Goal: Task Accomplishment & Management: Use online tool/utility

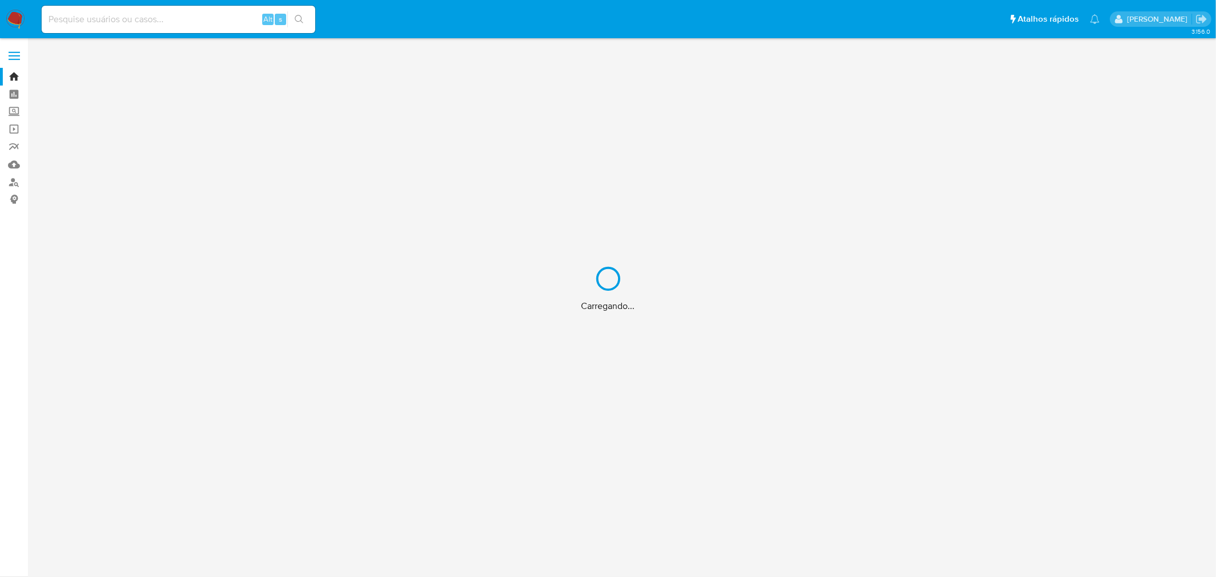
drag, startPoint x: 0, startPoint y: 0, endPoint x: 134, endPoint y: 29, distance: 137.0
click at [134, 29] on div "Carregando..." at bounding box center [608, 288] width 1216 height 577
click at [135, 23] on div "Carregando..." at bounding box center [608, 288] width 1216 height 577
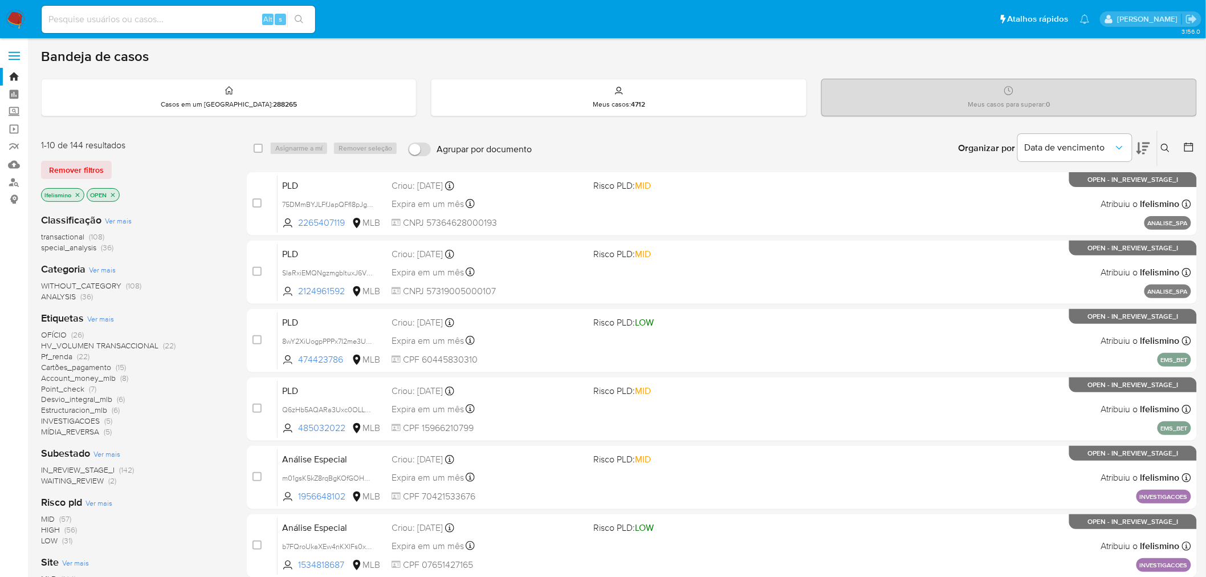
drag, startPoint x: 136, startPoint y: 23, endPoint x: 105, endPoint y: 18, distance: 30.6
click at [105, 18] on input at bounding box center [179, 19] width 274 height 15
click at [103, 23] on input at bounding box center [179, 19] width 274 height 15
paste input "sMQK4nEeBTDFi03L62tJz24A"
type input "sMQK4nEeBTDFi03L62tJz24A"
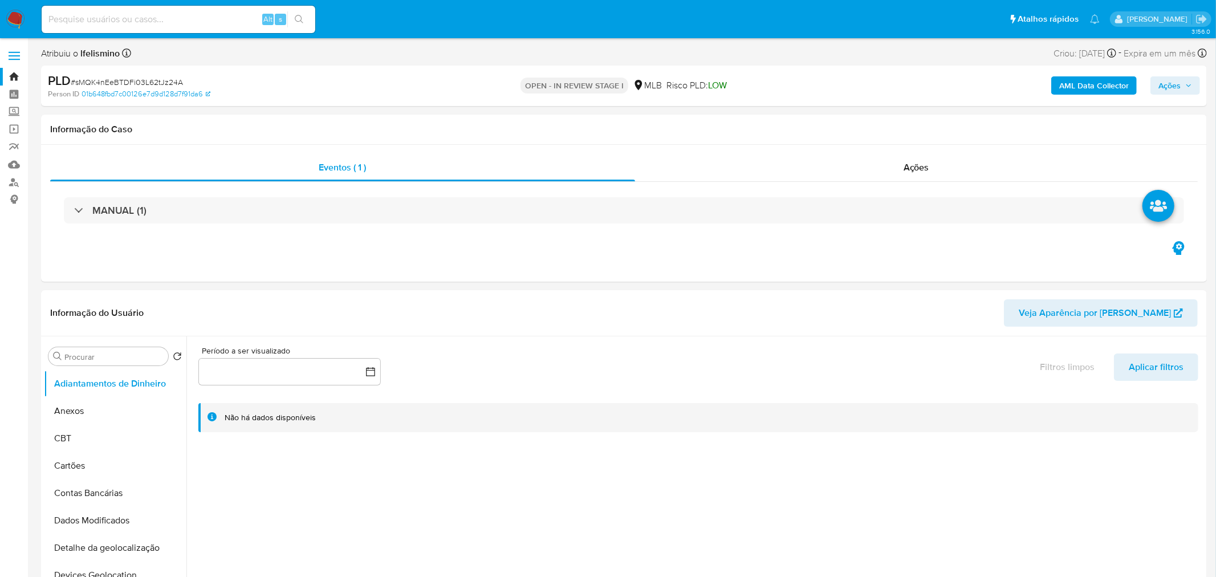
select select "10"
click at [89, 389] on button "Adiantamentos de Dinheiro" at bounding box center [115, 383] width 142 height 27
click at [70, 418] on button "Anexos" at bounding box center [110, 410] width 133 height 27
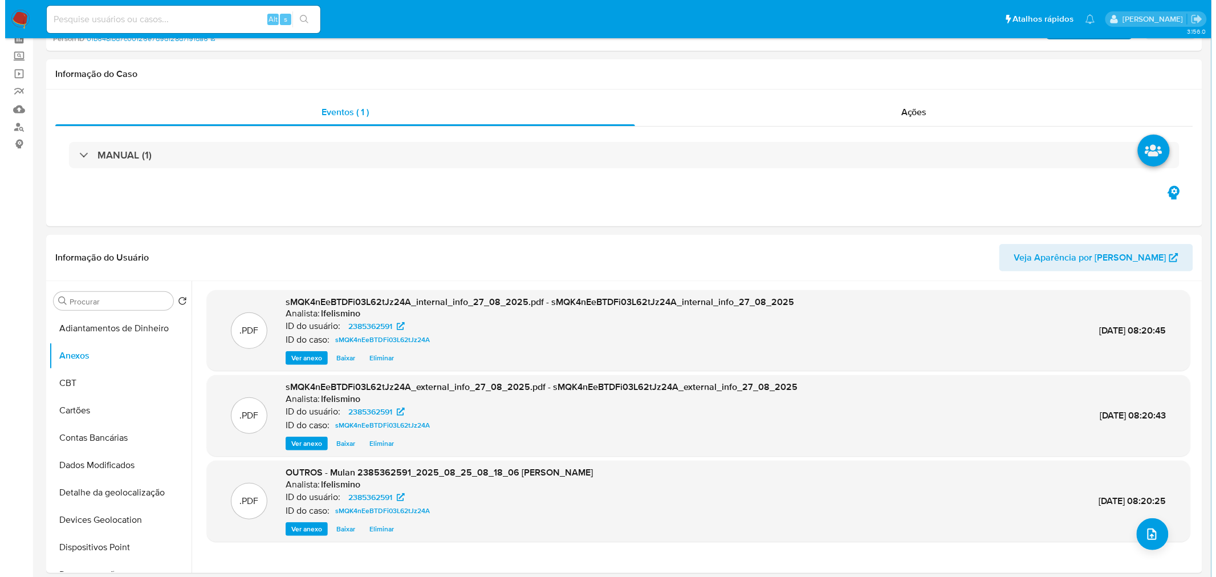
scroll to position [127, 0]
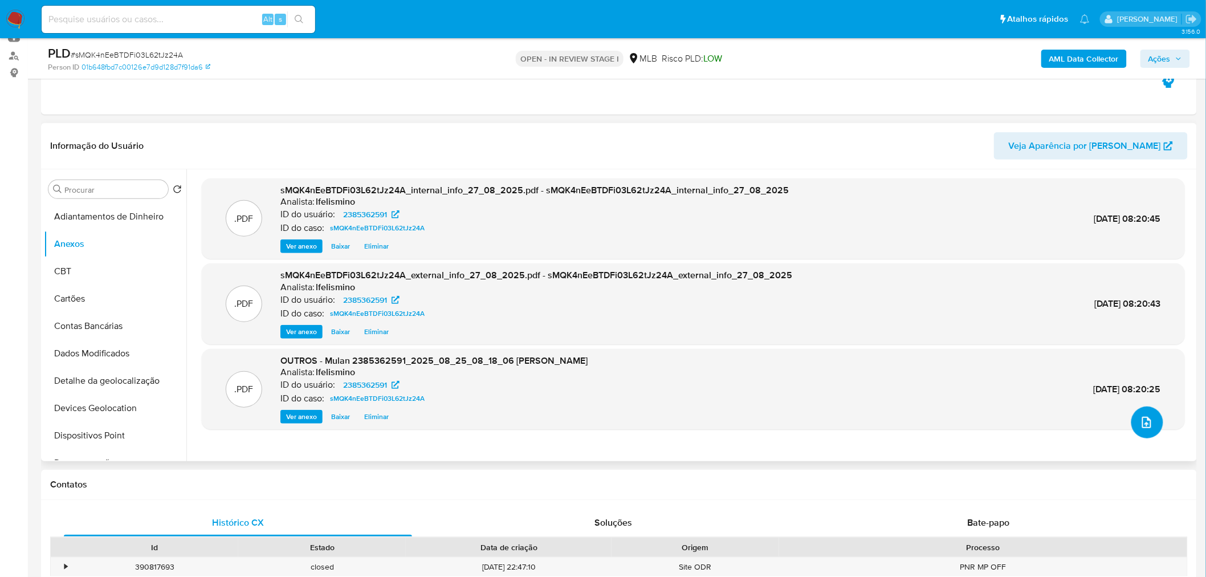
click at [1153, 418] on button "upload-file" at bounding box center [1147, 422] width 32 height 32
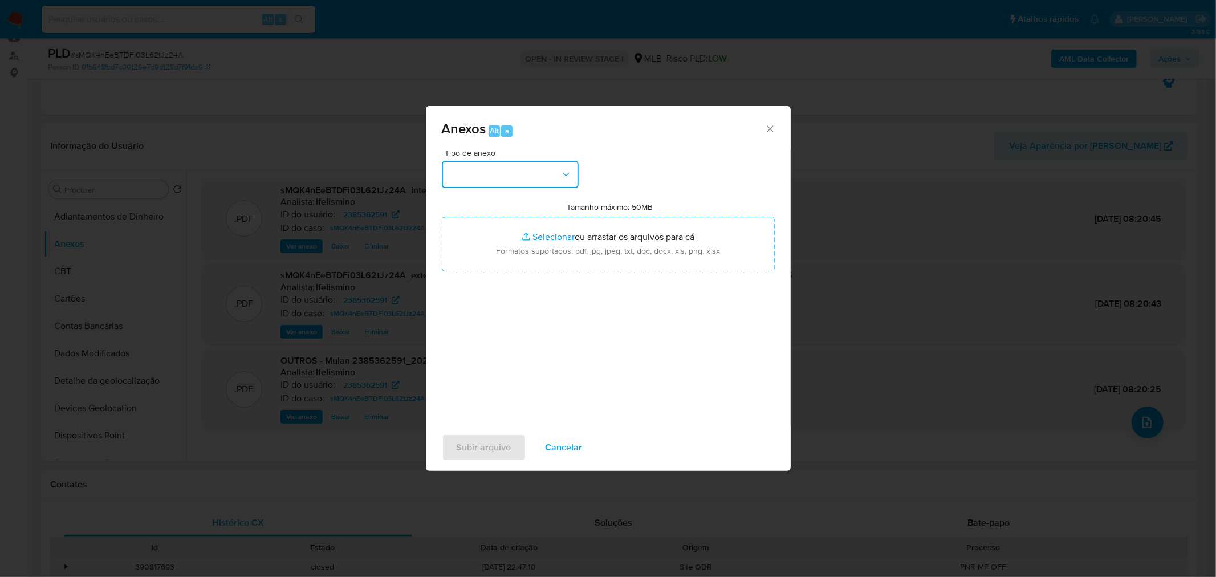
click at [484, 163] on button "button" at bounding box center [510, 174] width 137 height 27
click at [483, 248] on span "OUTROS - DUE DILIGENCE" at bounding box center [502, 242] width 108 height 11
drag, startPoint x: 500, startPoint y: 166, endPoint x: 498, endPoint y: 180, distance: 13.8
click at [500, 165] on button "OUTROS - DUE DILIGENCE" at bounding box center [510, 174] width 137 height 27
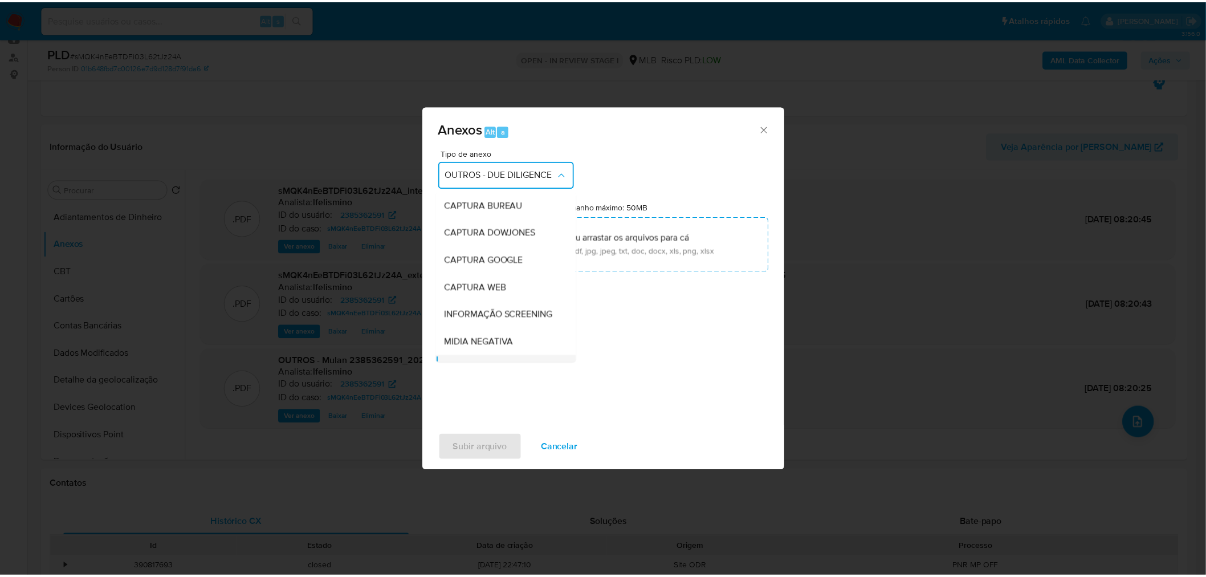
scroll to position [109, 0]
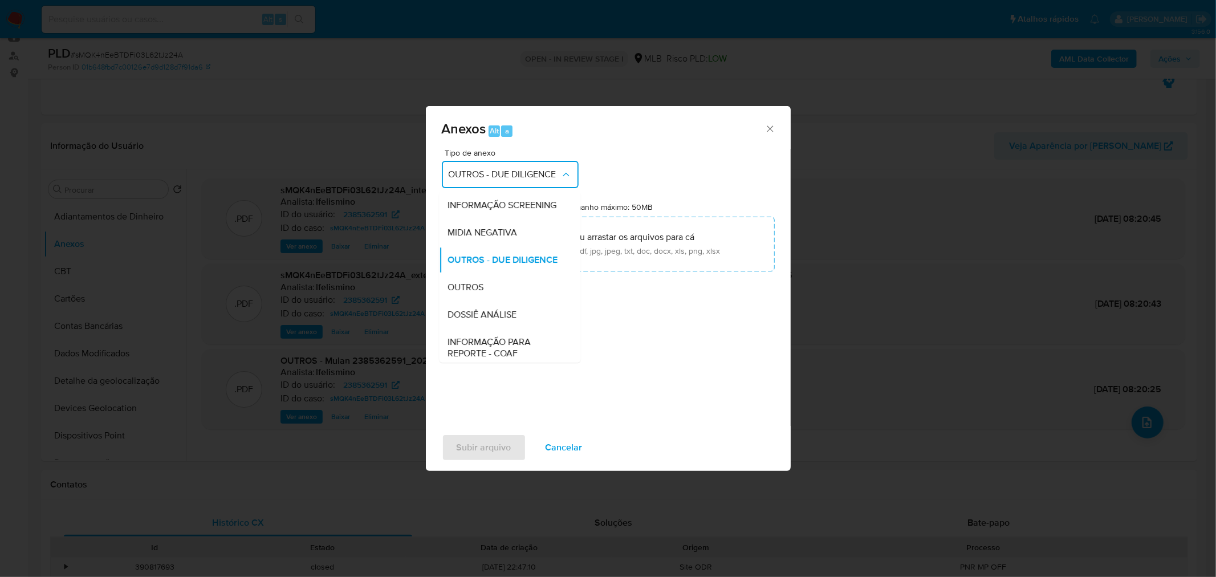
drag, startPoint x: 471, startPoint y: 334, endPoint x: 845, endPoint y: 201, distance: 396.7
click at [471, 320] on span "DOSSIÊ ANÁLISE" at bounding box center [482, 313] width 69 height 11
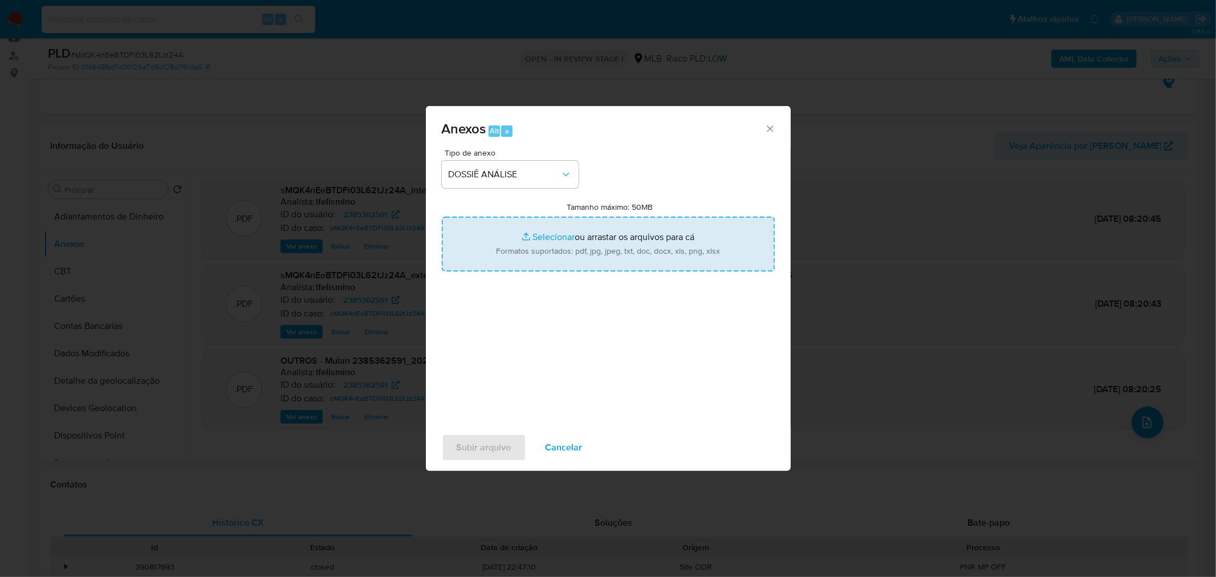
type input "C:\fakepath\SAR - CPF 43250970824 - ALEXANDRE CRISPIM SILVERIO LEME.pdf"
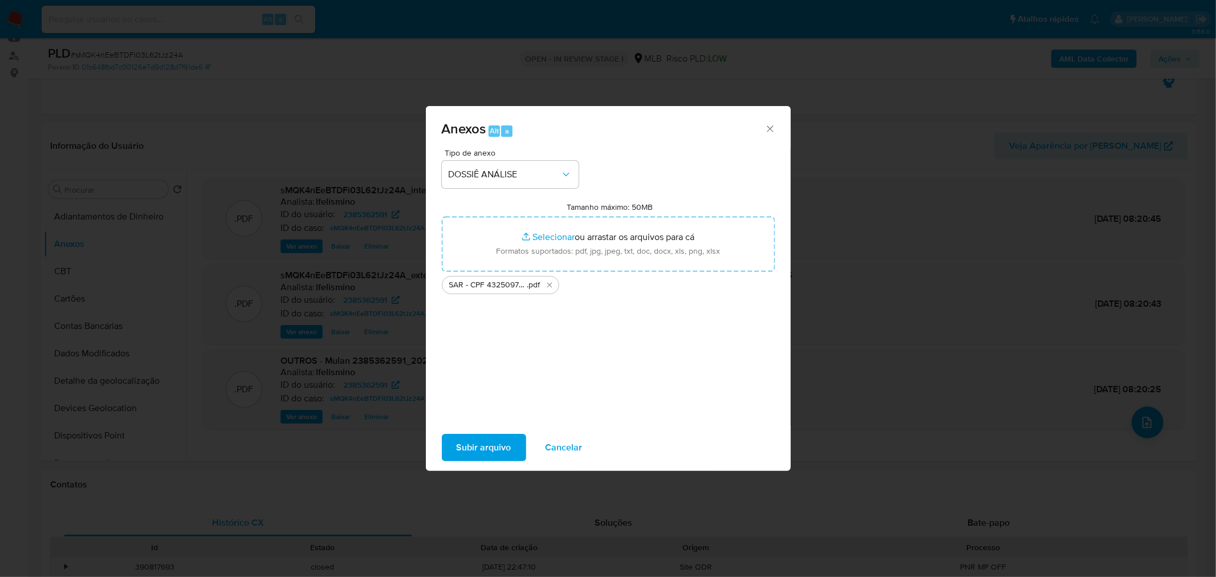
click at [491, 446] on span "Subir arquivo" at bounding box center [483, 447] width 55 height 25
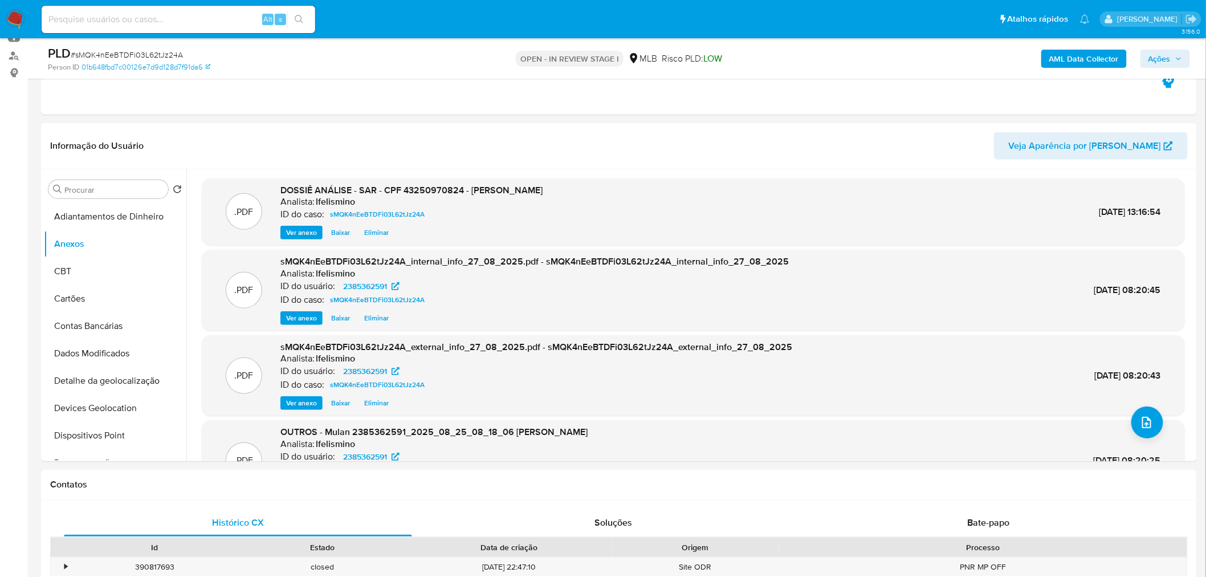
click at [1167, 54] on span "Ações" at bounding box center [1159, 59] width 22 height 18
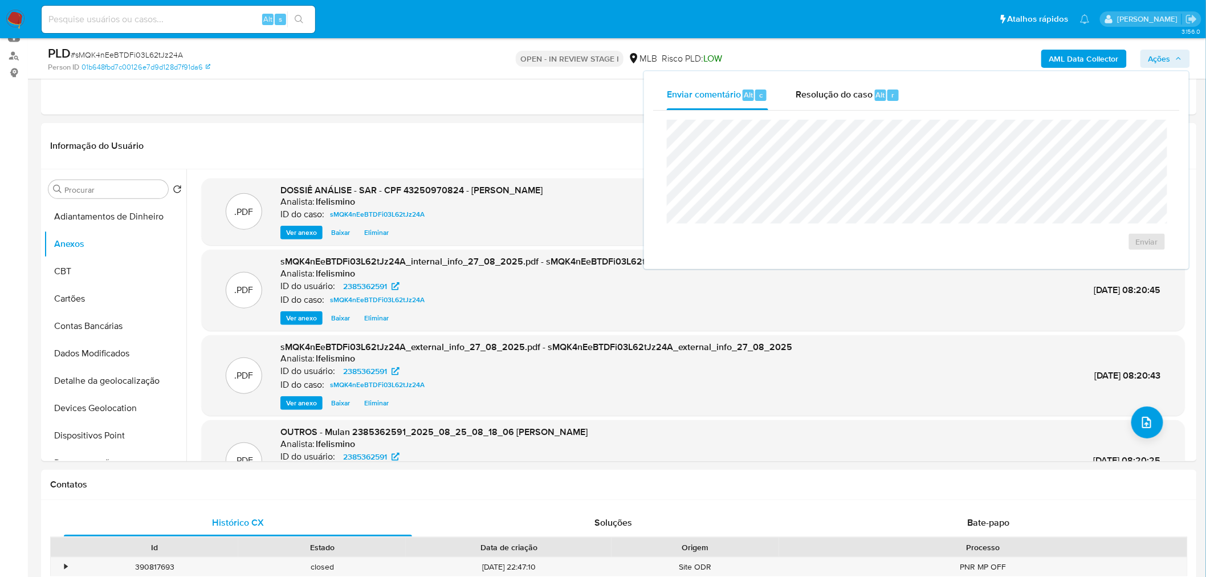
drag, startPoint x: 883, startPoint y: 88, endPoint x: 866, endPoint y: 116, distance: 32.7
click at [881, 90] on div "Resolução do caso Alt r" at bounding box center [848, 95] width 104 height 30
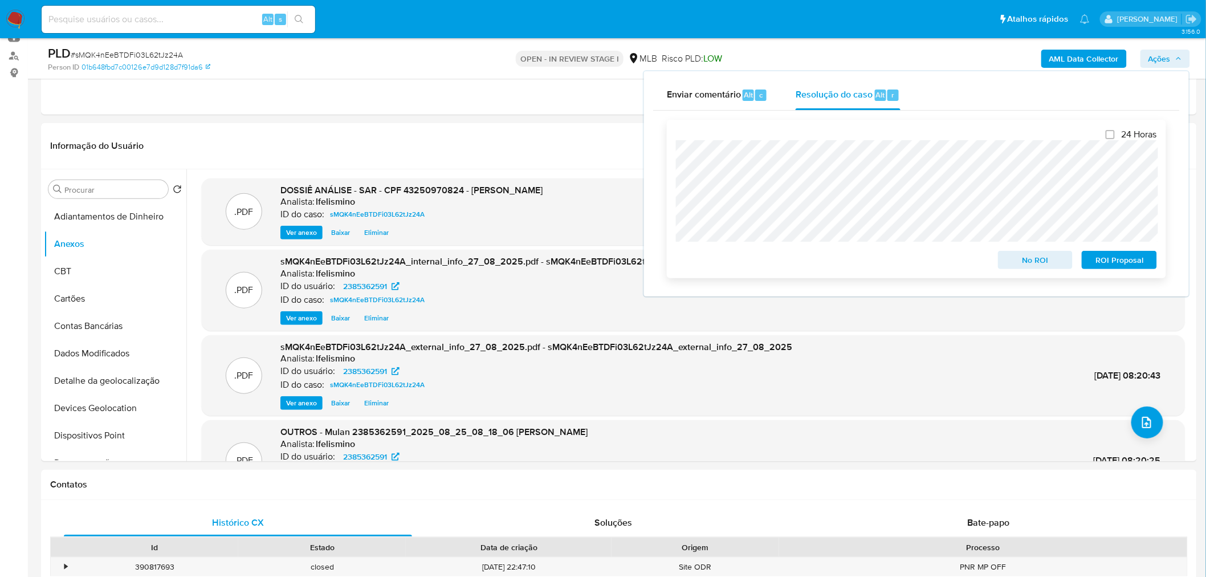
scroll to position [0, 0]
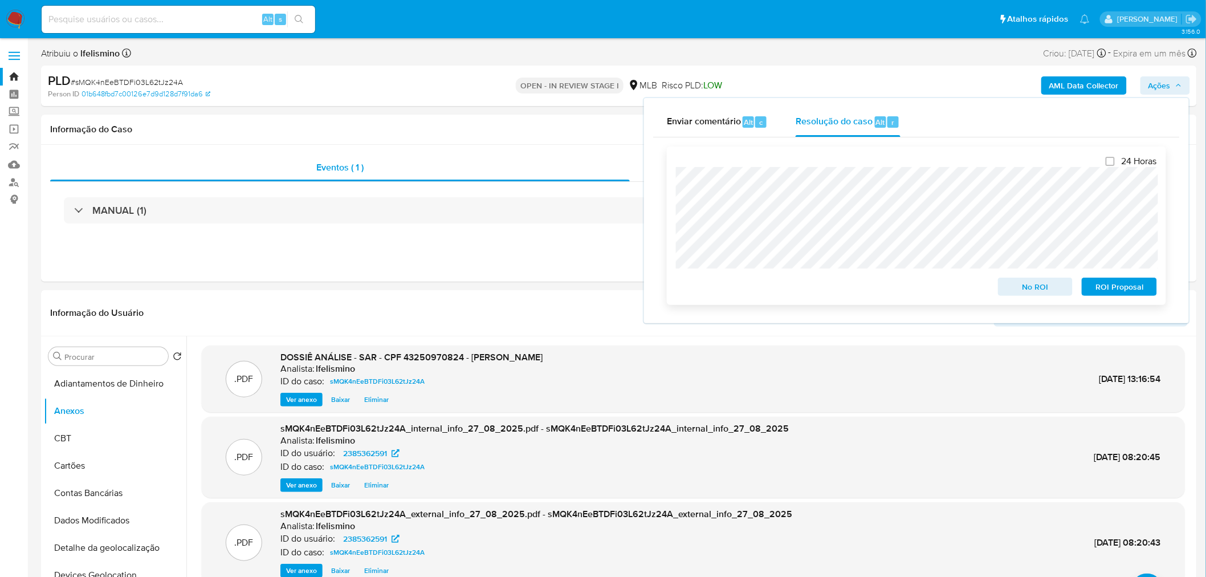
click at [1017, 291] on span "No ROI" at bounding box center [1035, 287] width 59 height 16
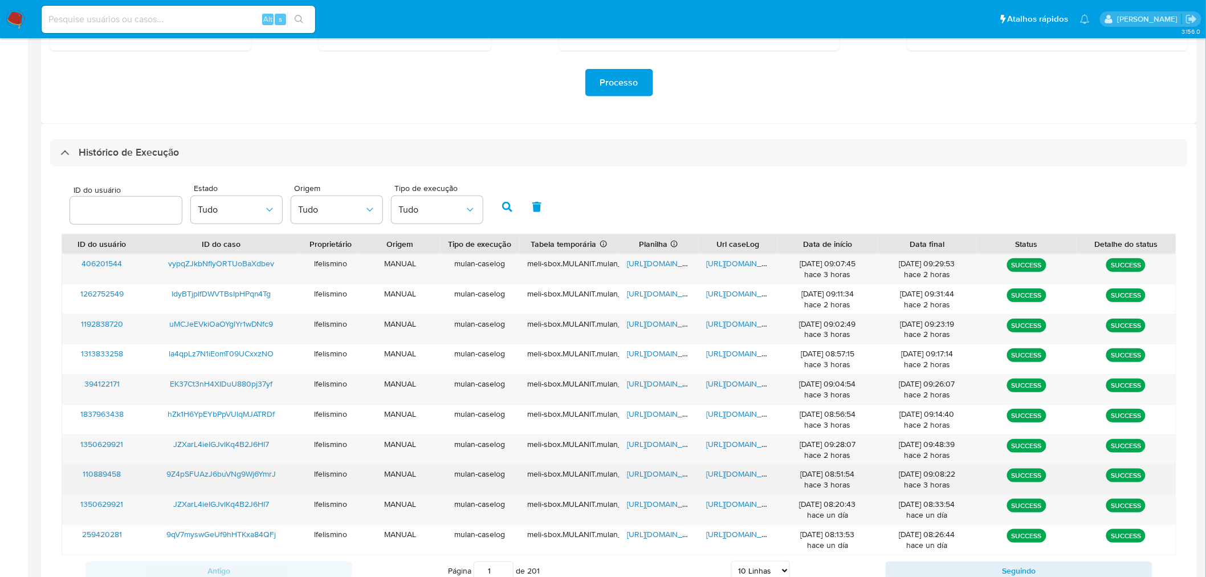
scroll to position [272, 0]
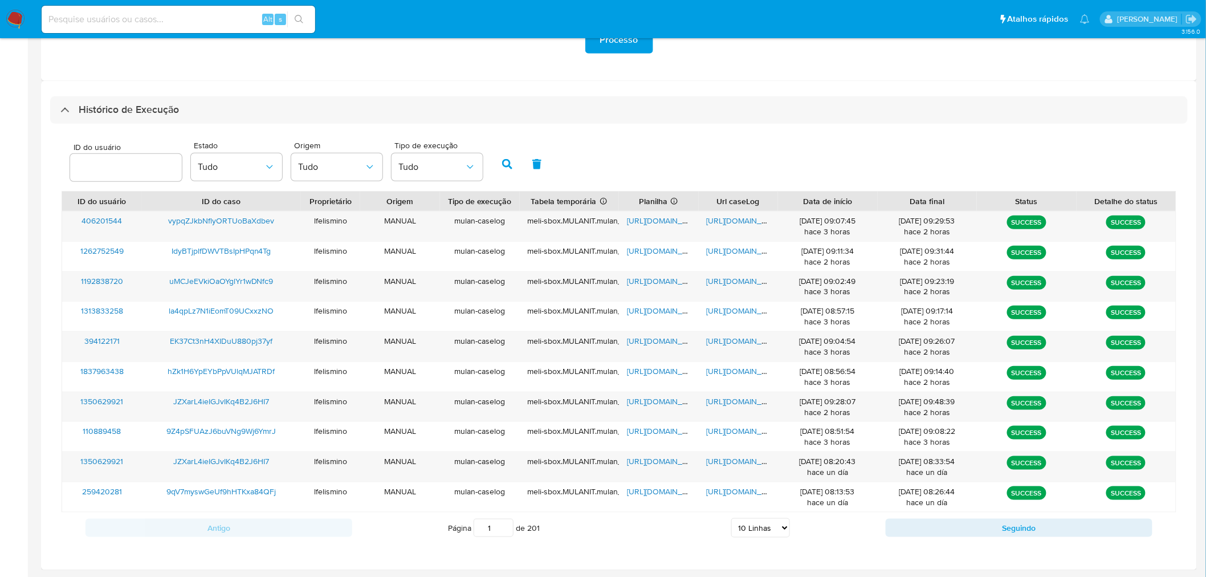
click at [754, 540] on div "Antigo Página 1 de 201 5 Linhas 10 Linhas 20 Linhas 25 Linhas 50 Linhas 100 Lin…" at bounding box center [619, 527] width 1115 height 31
click at [757, 526] on select "5 Linhas 10 Linhas 20 Linhas 25 Linhas 50 Linhas 100 Linhas" at bounding box center [760, 527] width 59 height 19
click at [732, 519] on select "5 Linhas 10 Linhas 20 Linhas 25 Linhas 50 Linhas 100 Linhas" at bounding box center [760, 527] width 59 height 19
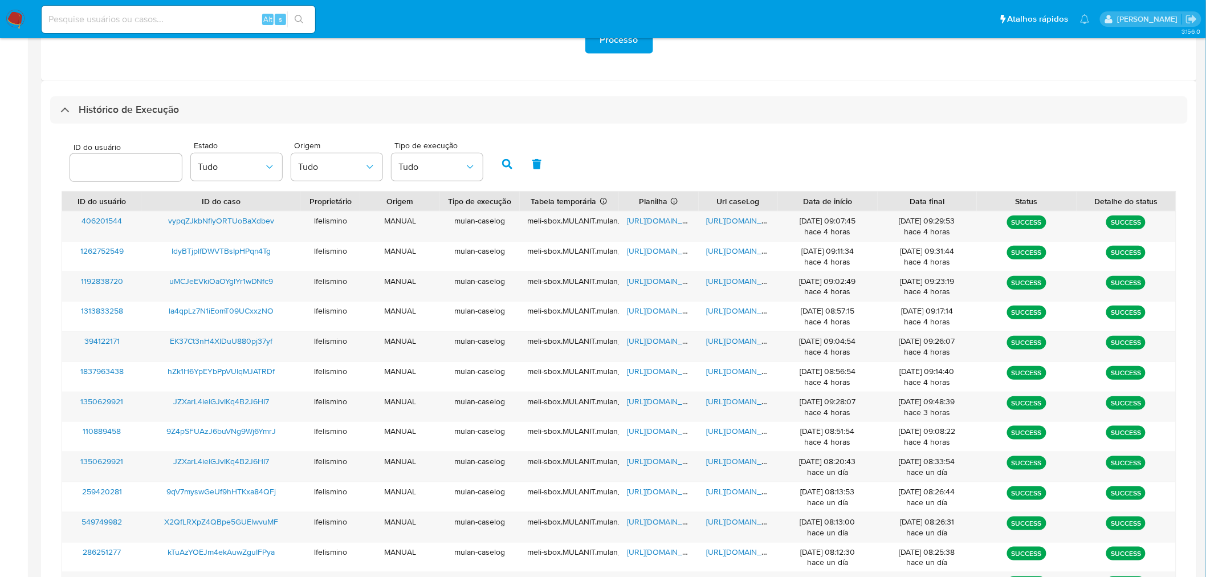
scroll to position [725, 0]
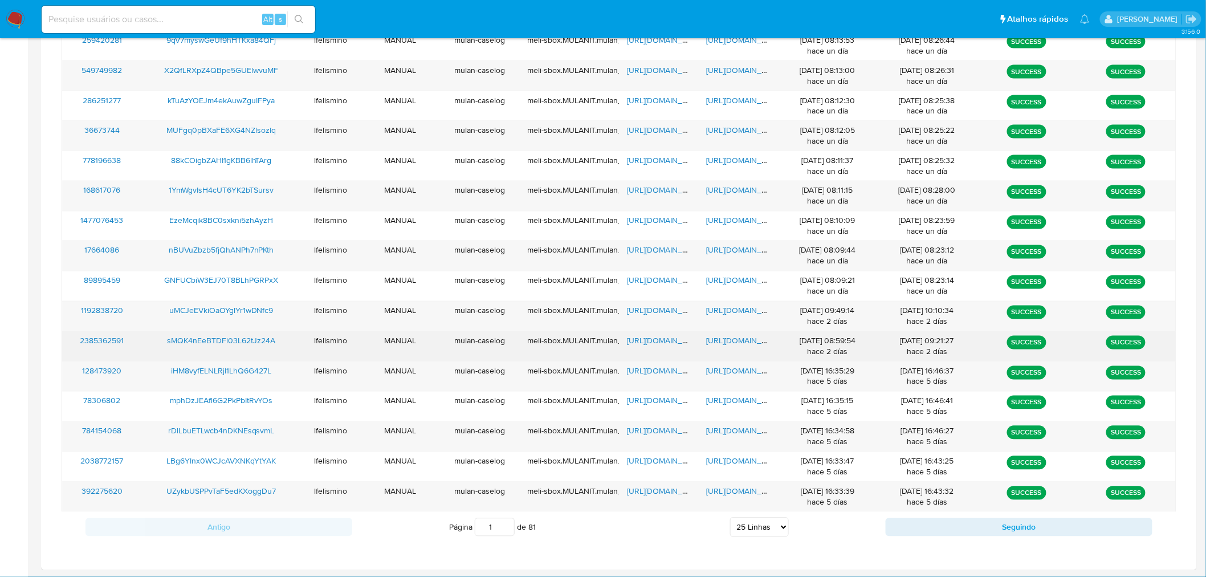
click at [747, 339] on span "https://docs.google.com/document/d/1VrkM6Xc1Dm73_f0XOVkabNUPNDb6ex7dWwIFLTY6E-c…" at bounding box center [746, 340] width 79 height 11
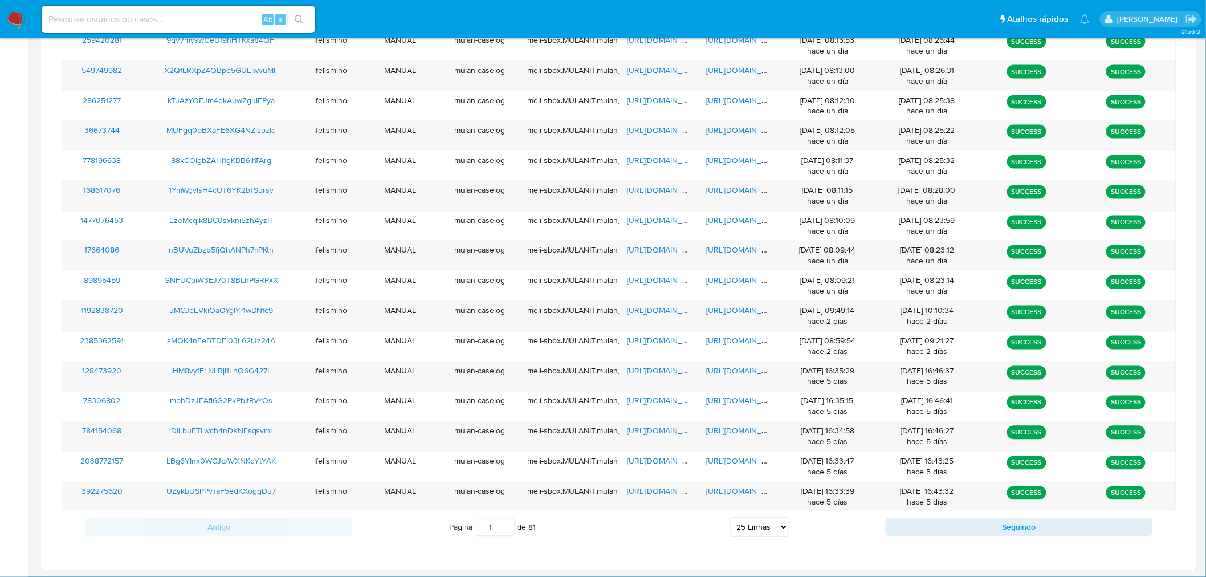
drag, startPoint x: 767, startPoint y: 540, endPoint x: 771, endPoint y: 535, distance: 6.5
click at [770, 540] on div "Antigo Página 1 de 81 5 Linhas 10 Linhas 20 Linhas 25 Linhas 50 Linhas 100 Linh…" at bounding box center [619, 527] width 1115 height 31
click at [771, 528] on select "5 Linhas 10 Linhas 20 Linhas 25 Linhas 50 Linhas 100 Linhas" at bounding box center [759, 526] width 59 height 19
click at [730, 519] on select "5 Linhas 10 Linhas 20 Linhas 25 Linhas 50 Linhas 100 Linhas" at bounding box center [759, 526] width 59 height 19
click at [755, 530] on select "5 Linhas 10 Linhas 20 Linhas 25 Linhas 50 Linhas 100 Linhas" at bounding box center [759, 526] width 59 height 19
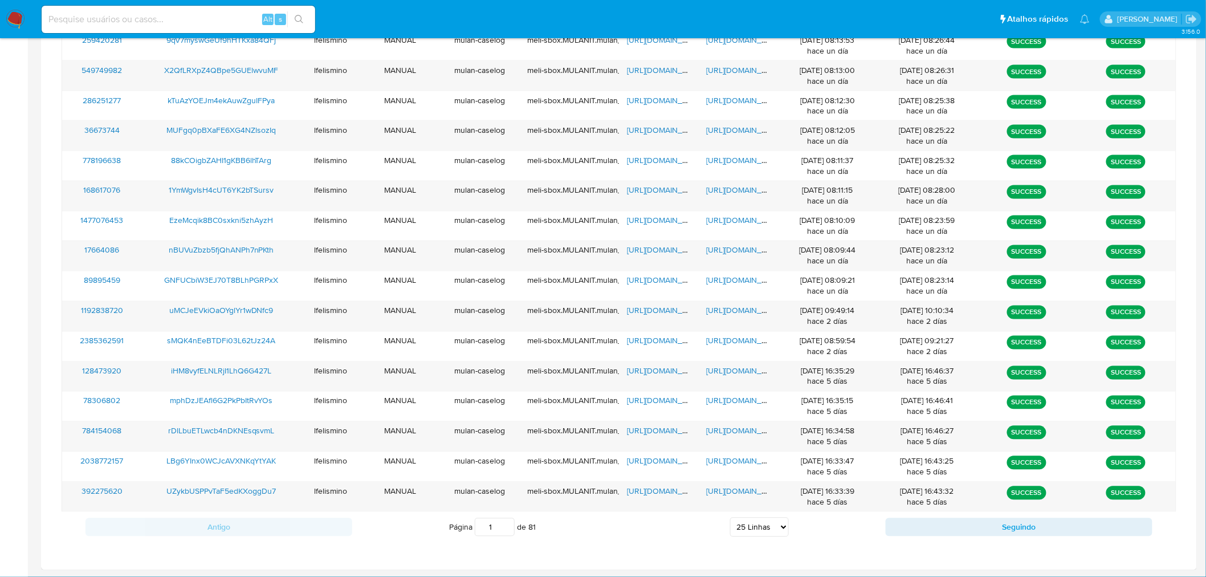
select select "100"
click at [730, 519] on select "5 Linhas 10 Linhas 20 Linhas 25 Linhas 50 Linhas 100 Linhas" at bounding box center [759, 526] width 59 height 19
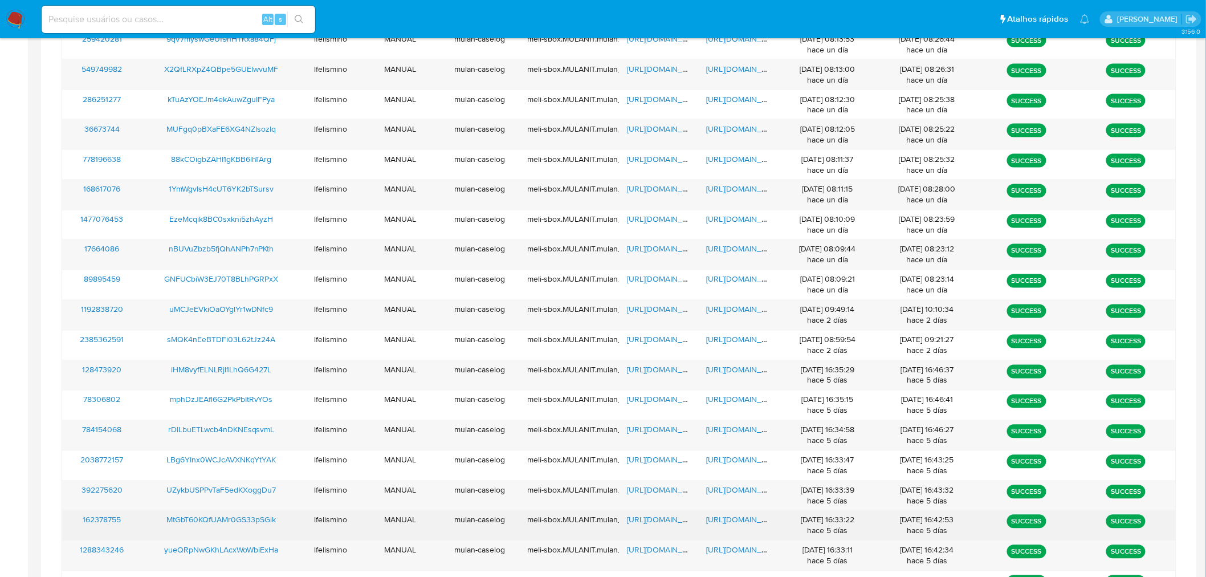
click at [739, 525] on span "https://docs.google.com/document/d/11lLNpf4WsehBrHZ4vpKOg2t_NMaASp6HJBt3SZecC7U…" at bounding box center [746, 519] width 79 height 11
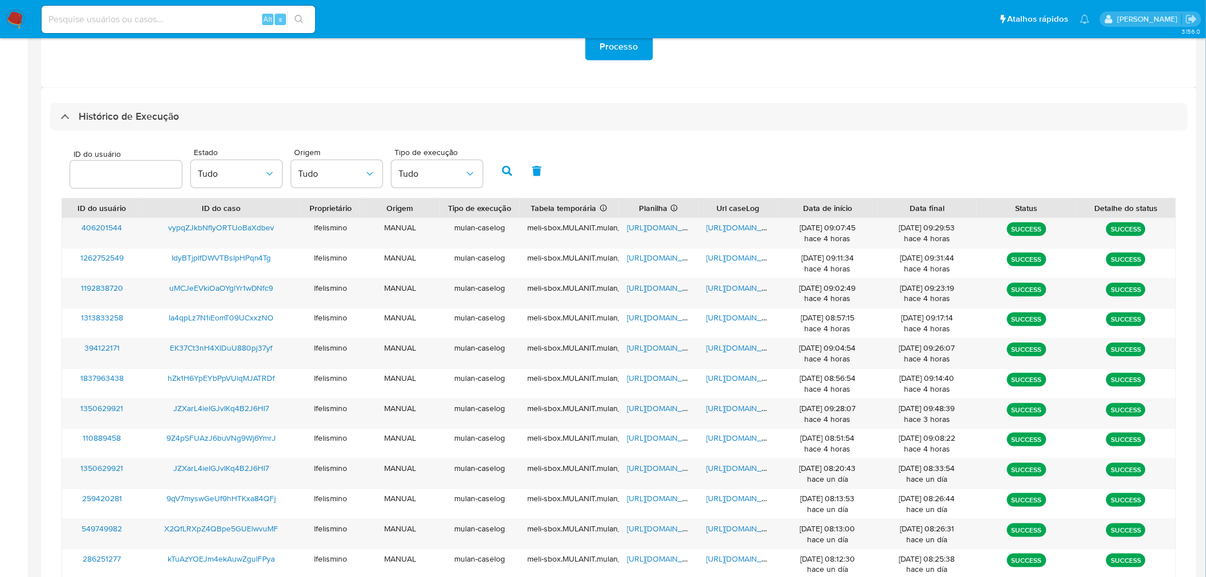
scroll to position [748, 0]
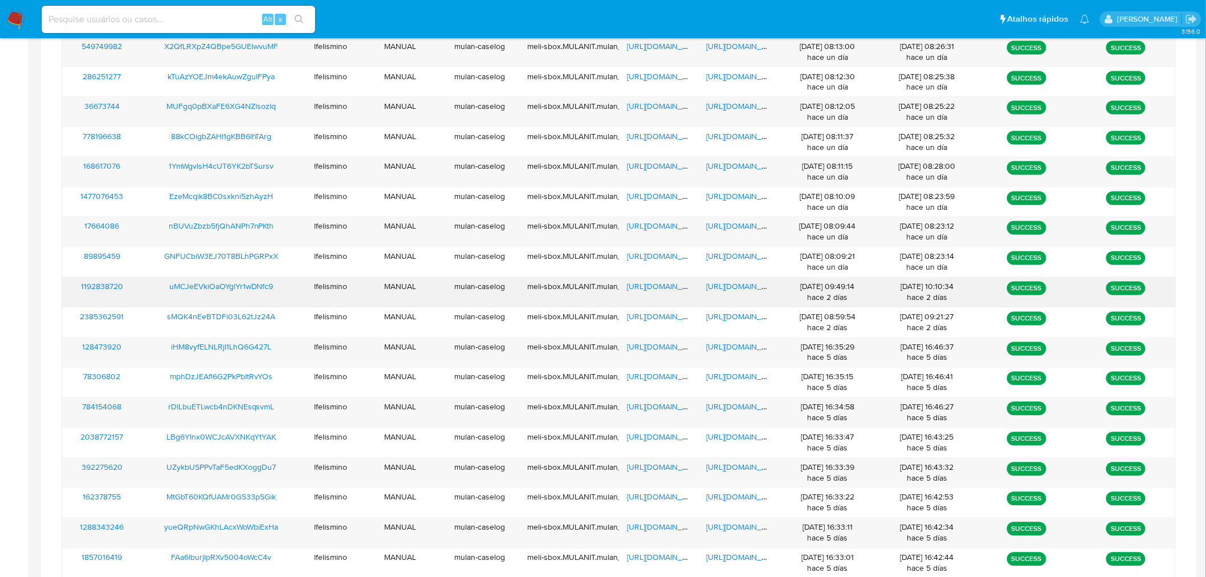
click at [748, 292] on span "https://docs.google.com/document/d/1K5s3lrxpfr4jwujjUboXx6lnA6nUj4N-eLjGEkzJMas…" at bounding box center [746, 286] width 79 height 11
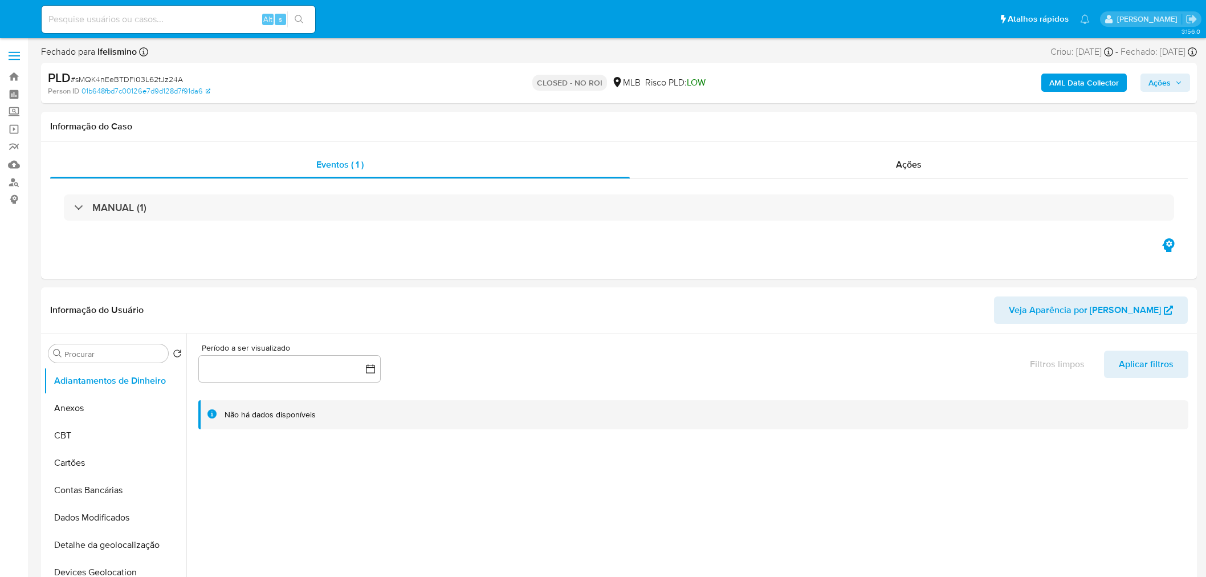
select select "10"
click at [97, 7] on div "Alt s" at bounding box center [179, 19] width 274 height 27
drag, startPoint x: 97, startPoint y: 10, endPoint x: 85, endPoint y: 16, distance: 12.7
click at [85, 16] on input at bounding box center [179, 19] width 274 height 15
paste input "MtGbT60KQfUAMr0GS33pSGik"
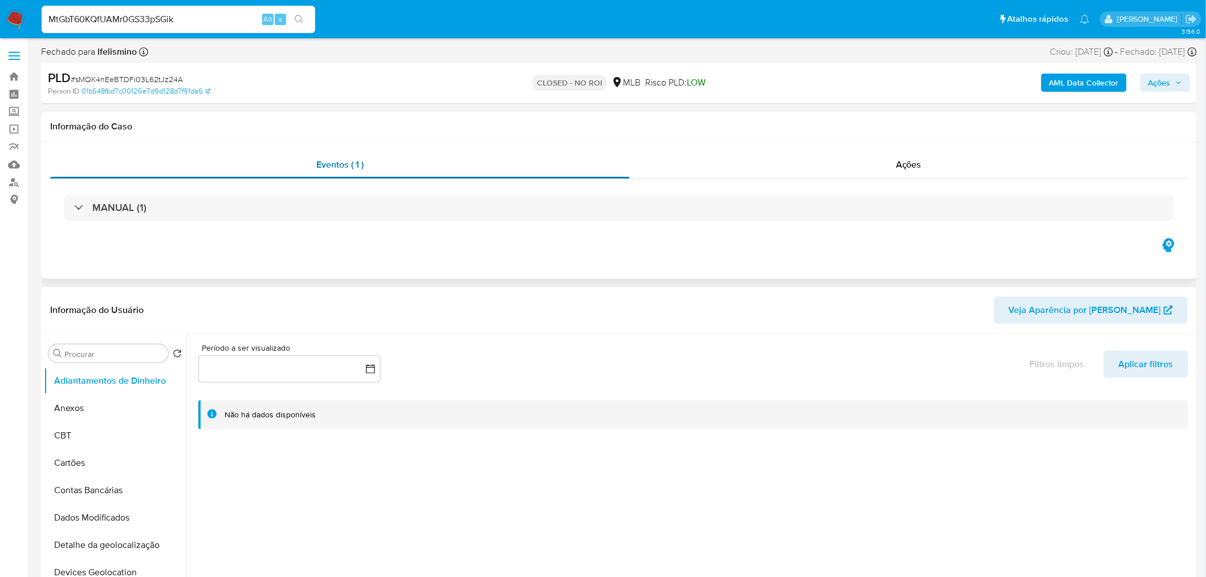
type input "MtGbT60KQfUAMr0GS33pSGik"
click at [139, 173] on div "Eventos ( 1 )" at bounding box center [340, 164] width 580 height 27
drag, startPoint x: 301, startPoint y: 14, endPoint x: 280, endPoint y: 10, distance: 21.6
click at [301, 17] on icon "search-icon" at bounding box center [299, 19] width 9 height 9
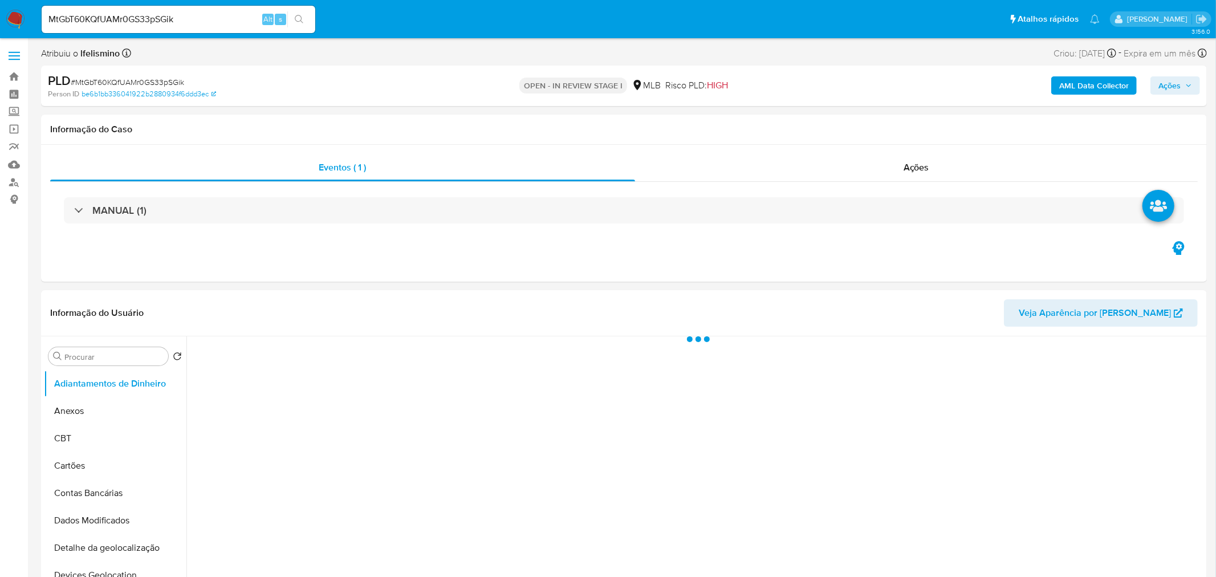
select select "10"
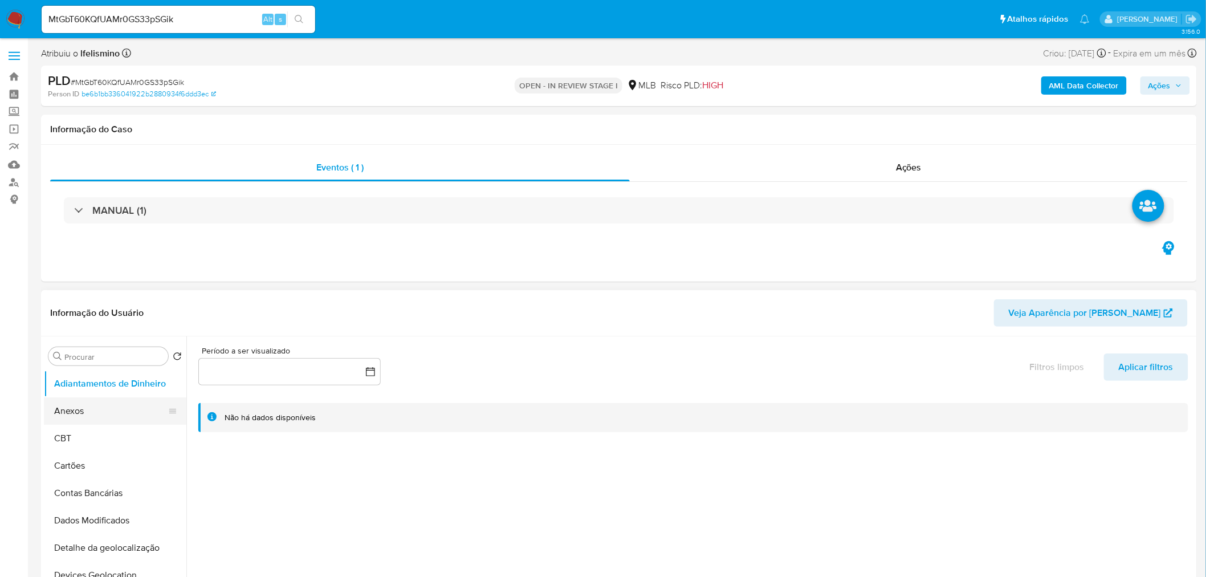
click at [127, 408] on button "Anexos" at bounding box center [110, 410] width 133 height 27
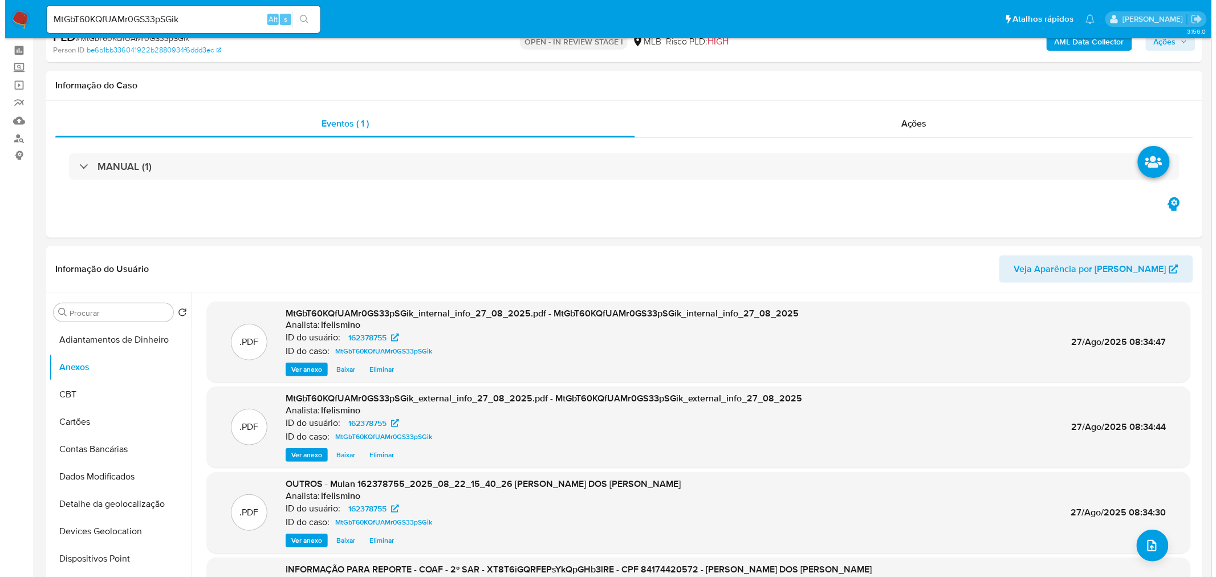
scroll to position [63, 0]
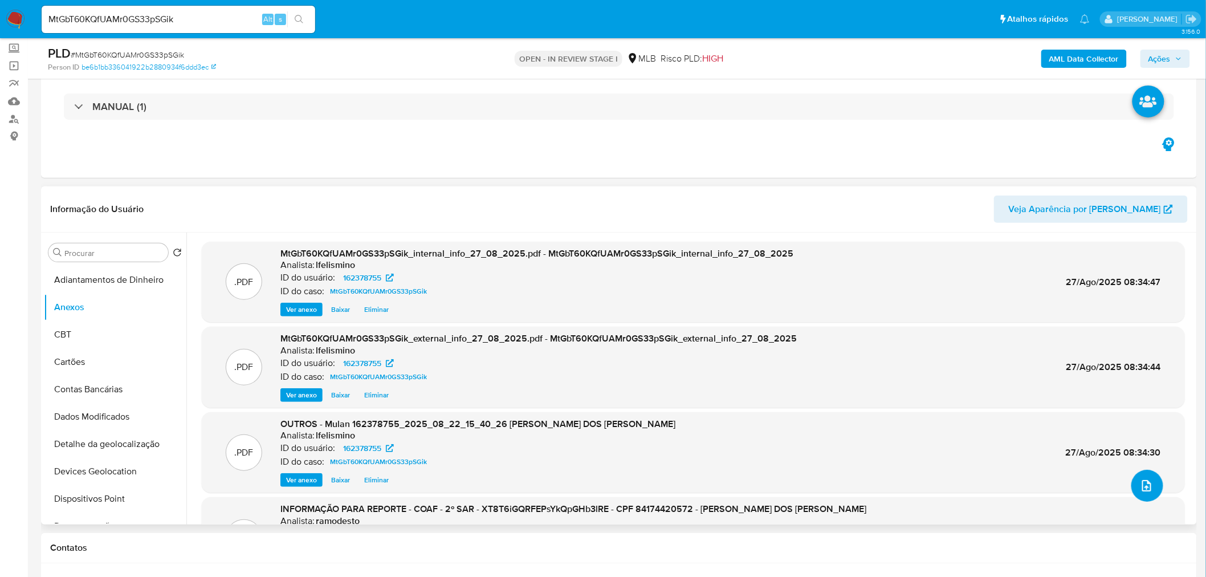
click at [1142, 488] on icon "upload-file" at bounding box center [1147, 486] width 14 height 14
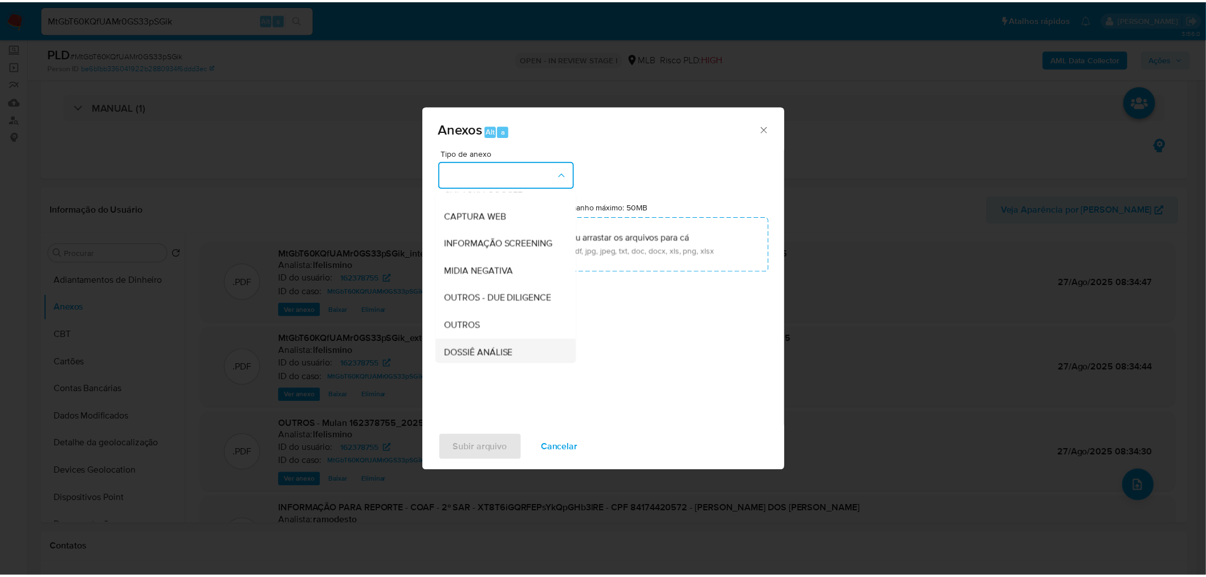
scroll to position [127, 0]
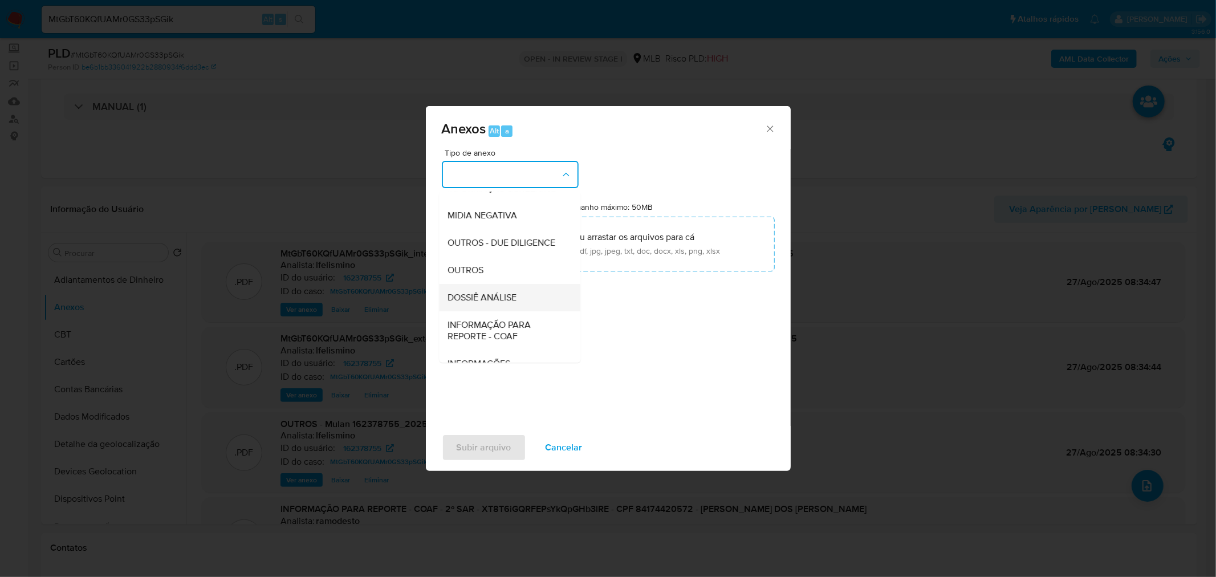
click at [508, 308] on div "DOSSIÊ ANÁLISE" at bounding box center [506, 296] width 116 height 27
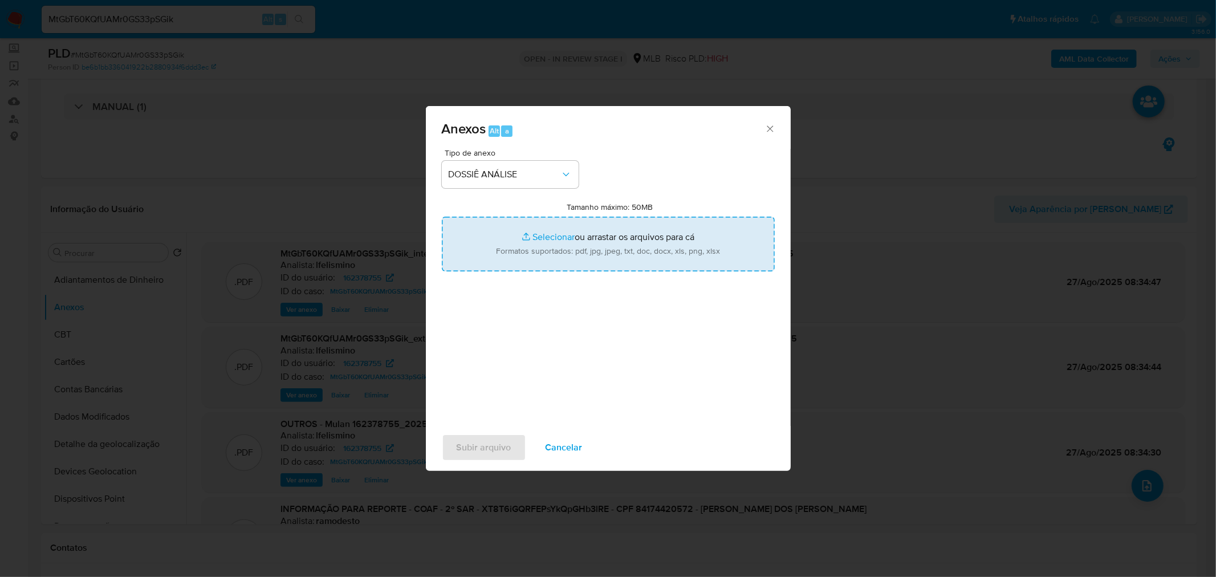
type input "C:\fakepath\3.º SAR - CPF 84174420572 - SERGIO CAETANO DOS SANTOS.pdf"
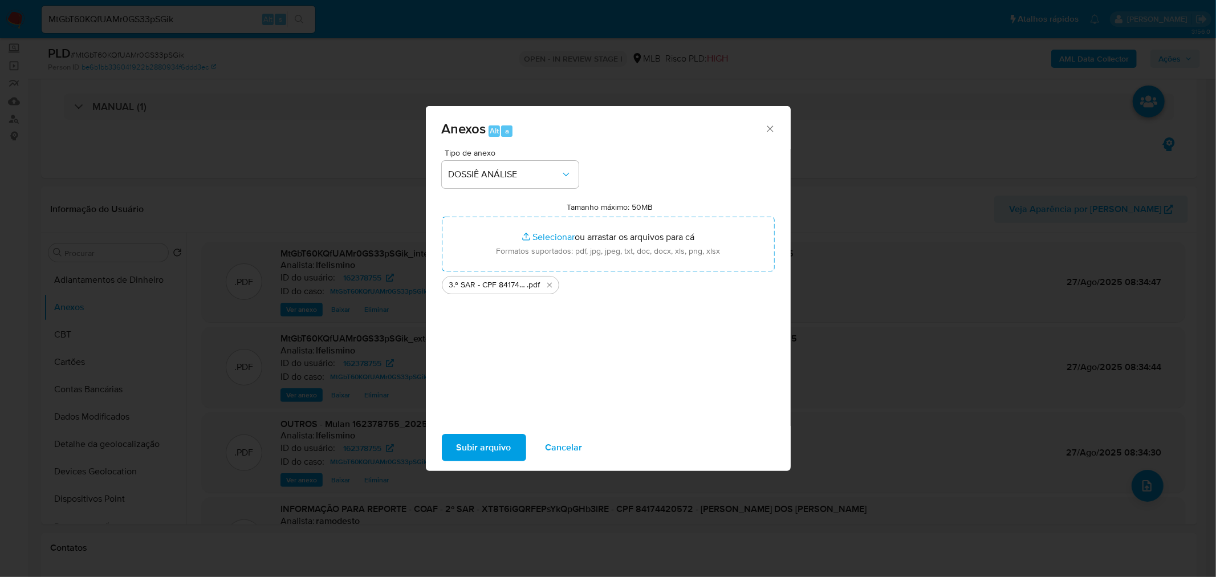
click at [472, 442] on span "Subir arquivo" at bounding box center [483, 447] width 55 height 25
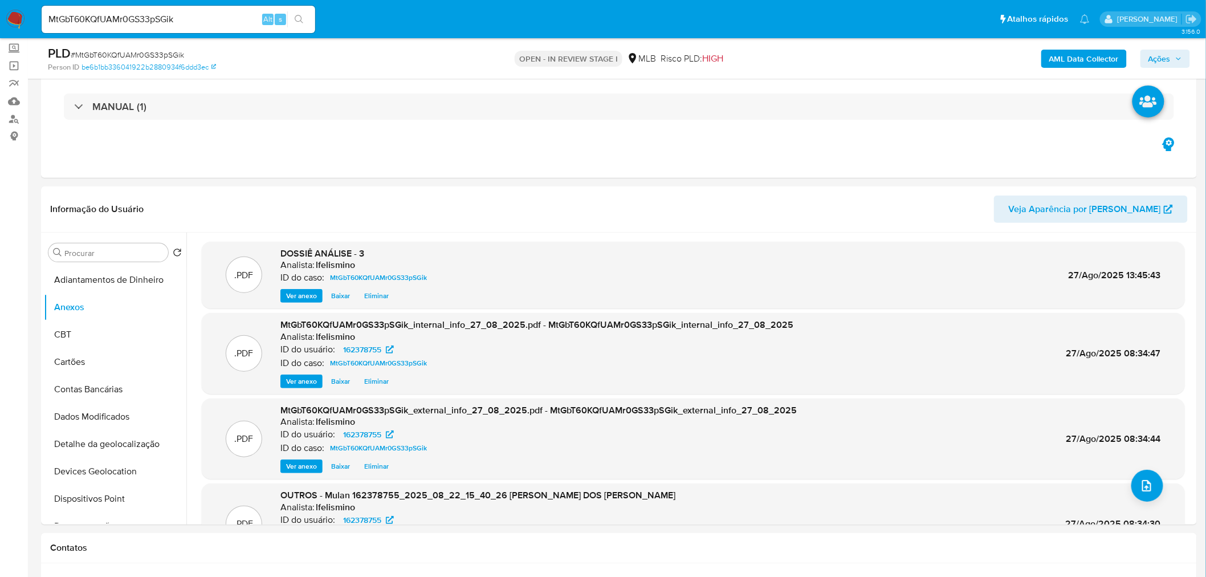
click at [1178, 63] on span "Ações" at bounding box center [1165, 59] width 34 height 16
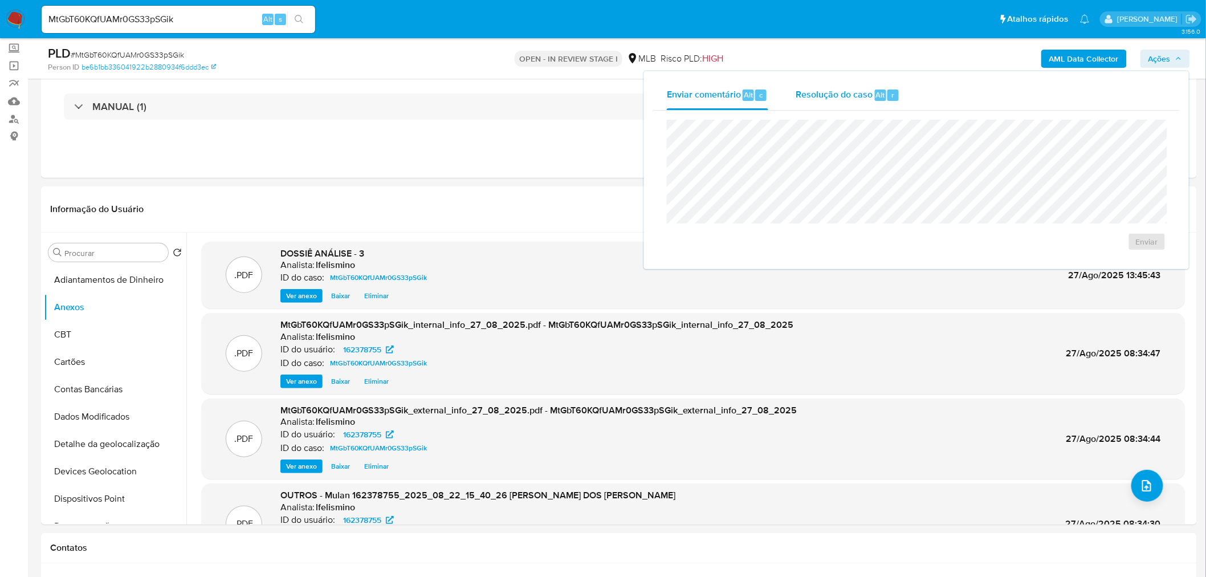
click at [824, 103] on div "Resolução do caso Alt r" at bounding box center [848, 95] width 104 height 30
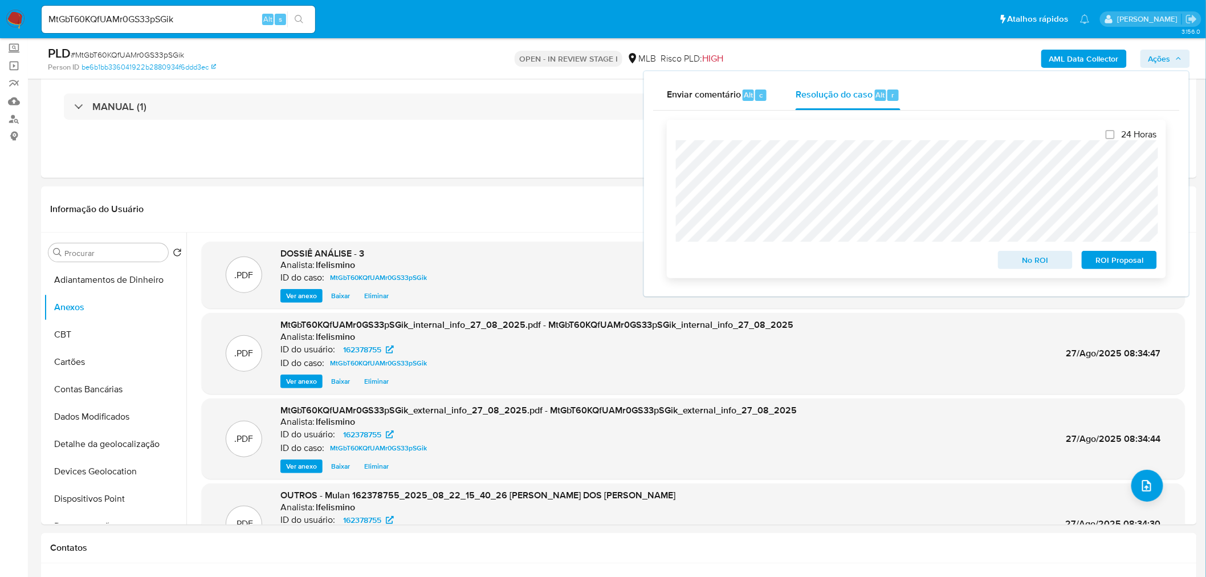
click at [1118, 262] on span "ROI Proposal" at bounding box center [1119, 260] width 59 height 16
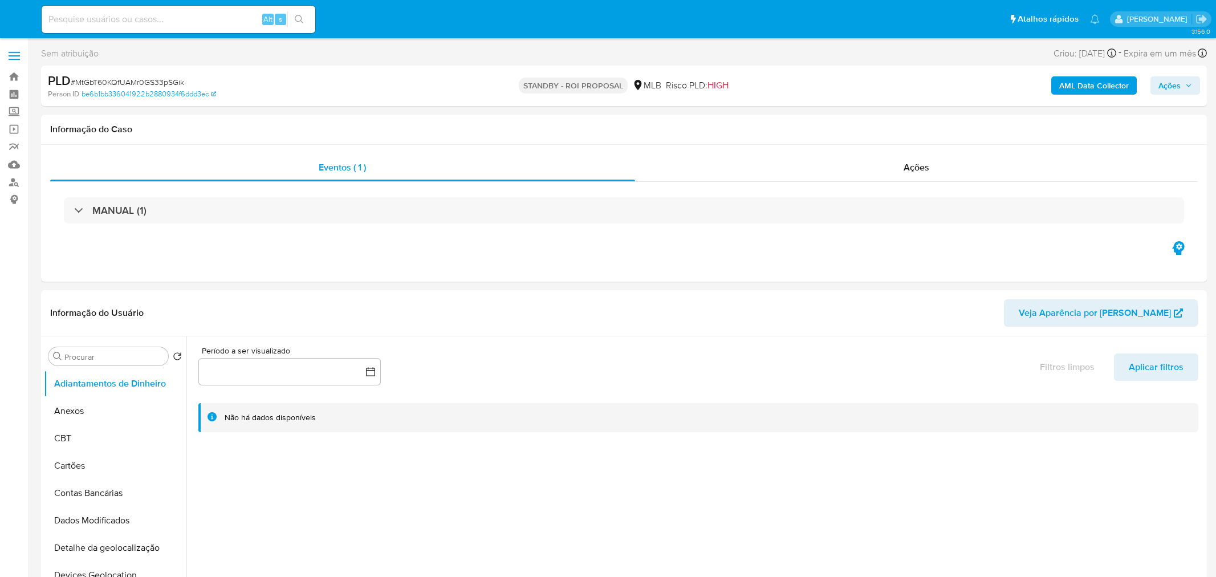
select select "10"
click at [89, 12] on input at bounding box center [179, 19] width 274 height 15
paste input "uMCJeEVkiOaOYglYr1wDNfc9"
type input "uMCJeEVkiOaOYglYr1wDNfc9"
click at [300, 22] on icon "search-icon" at bounding box center [299, 19] width 9 height 9
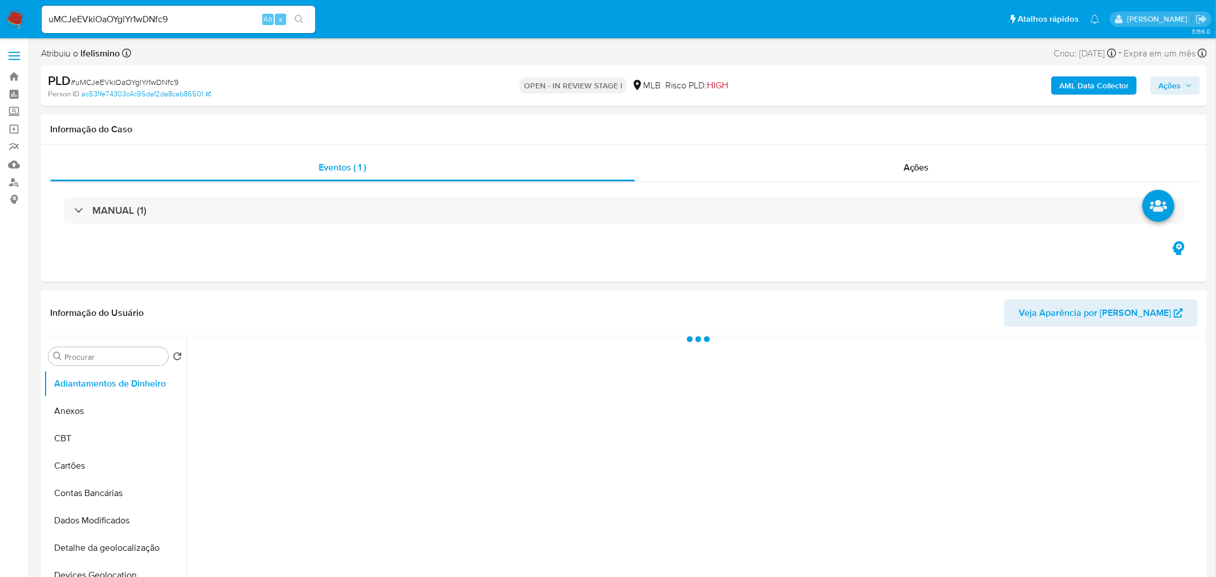
select select "10"
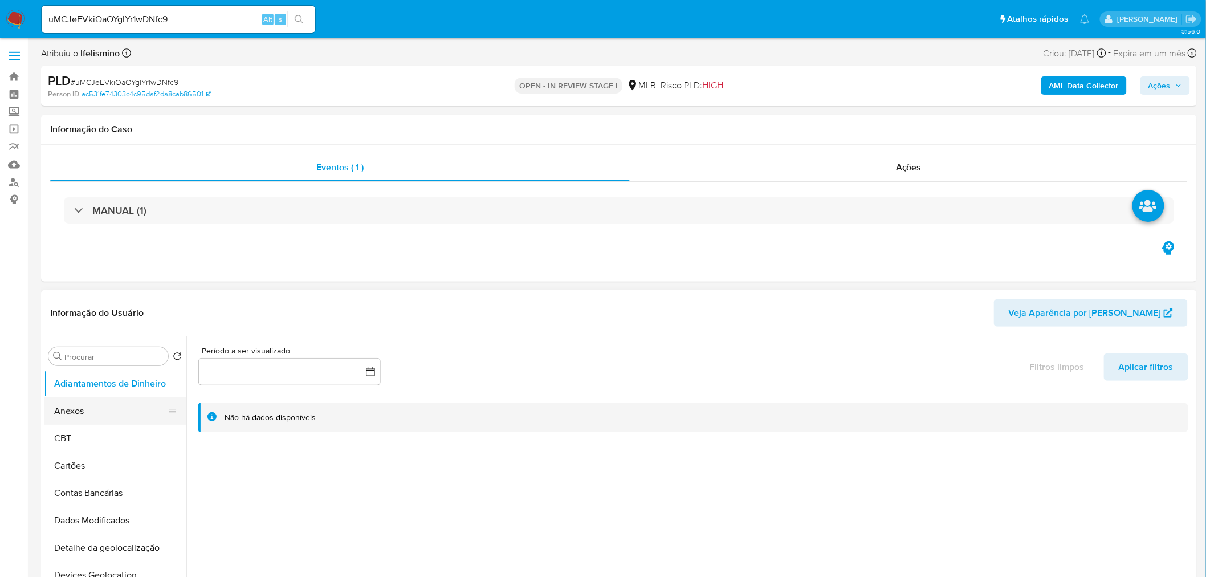
click at [135, 416] on button "Anexos" at bounding box center [110, 410] width 133 height 27
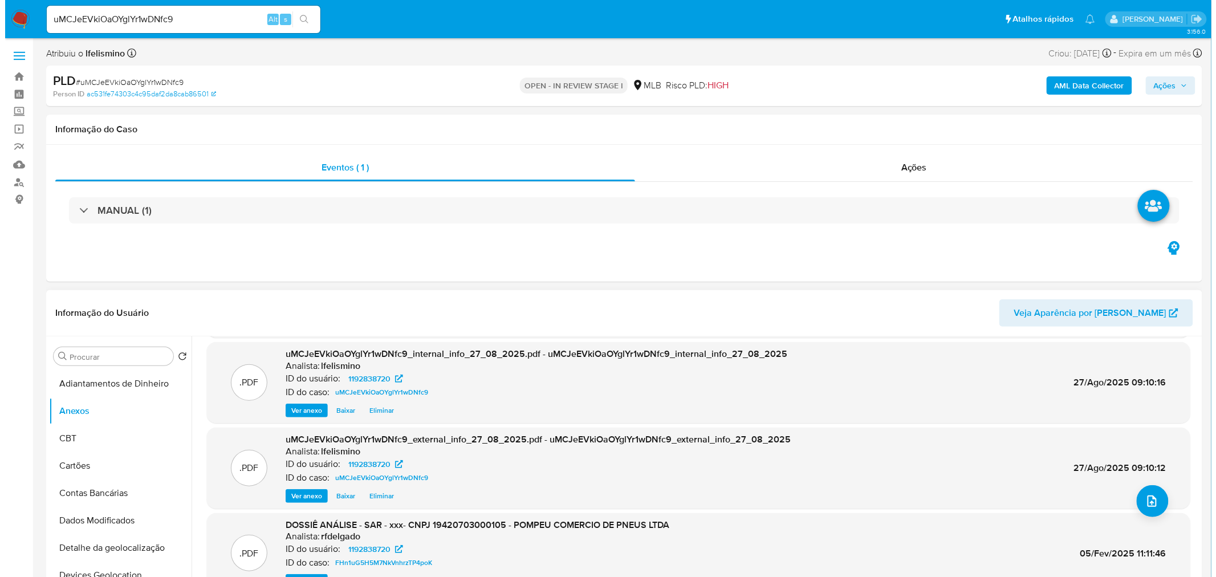
scroll to position [95, 0]
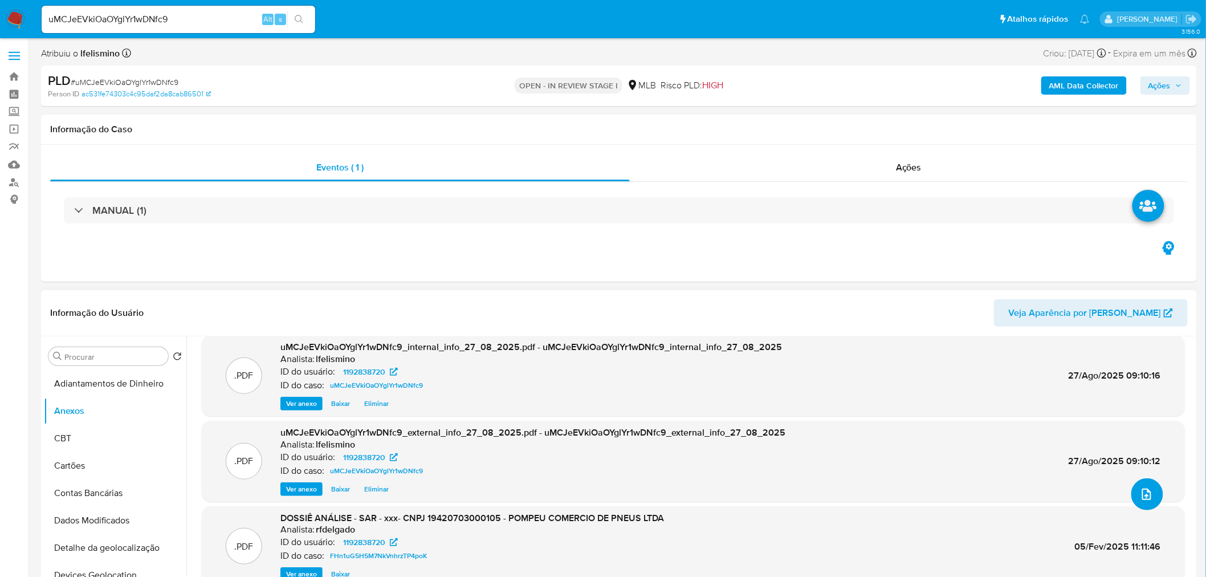
click at [1143, 488] on icon "upload-file" at bounding box center [1147, 494] width 14 height 14
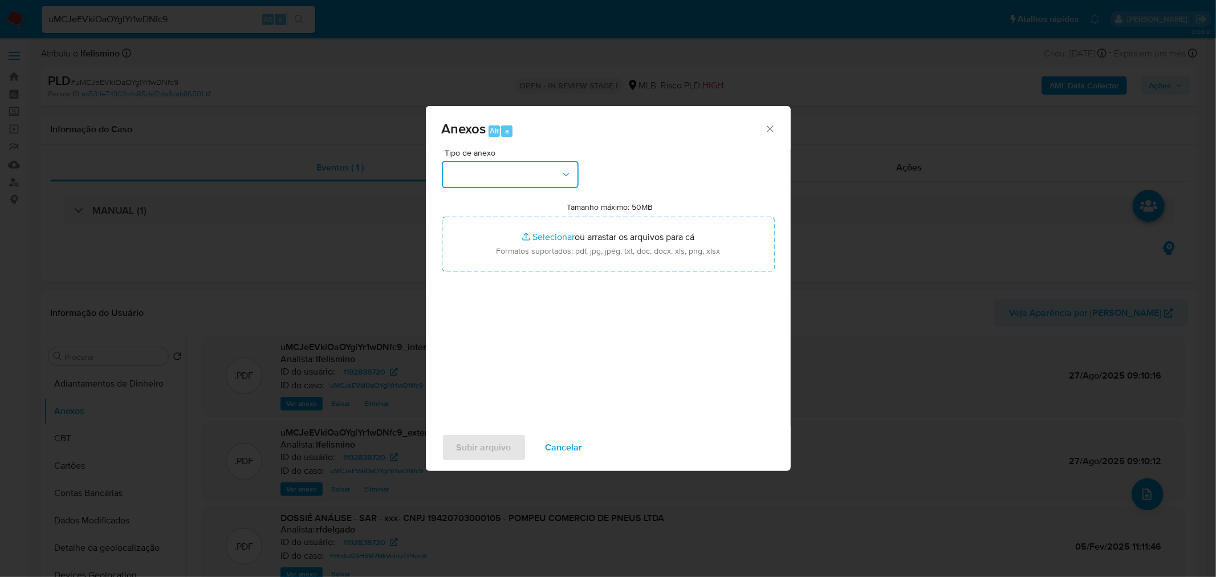
click at [476, 171] on button "button" at bounding box center [510, 174] width 137 height 27
drag, startPoint x: 502, startPoint y: 269, endPoint x: 597, endPoint y: 211, distance: 111.2
click at [502, 269] on span "DOSSIÊ ANÁLISE" at bounding box center [482, 270] width 69 height 11
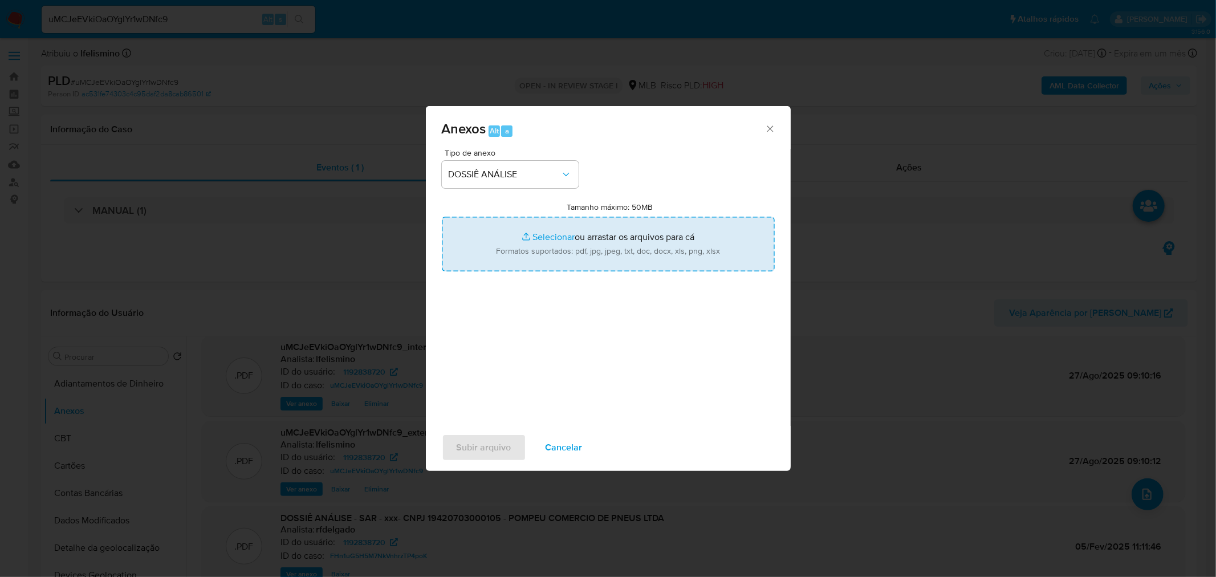
type input "C:\fakepath\SAR - CNPJ 19420703000105 - POMPEU COMÉRCIO DE PNEUS LTDA.pdf"
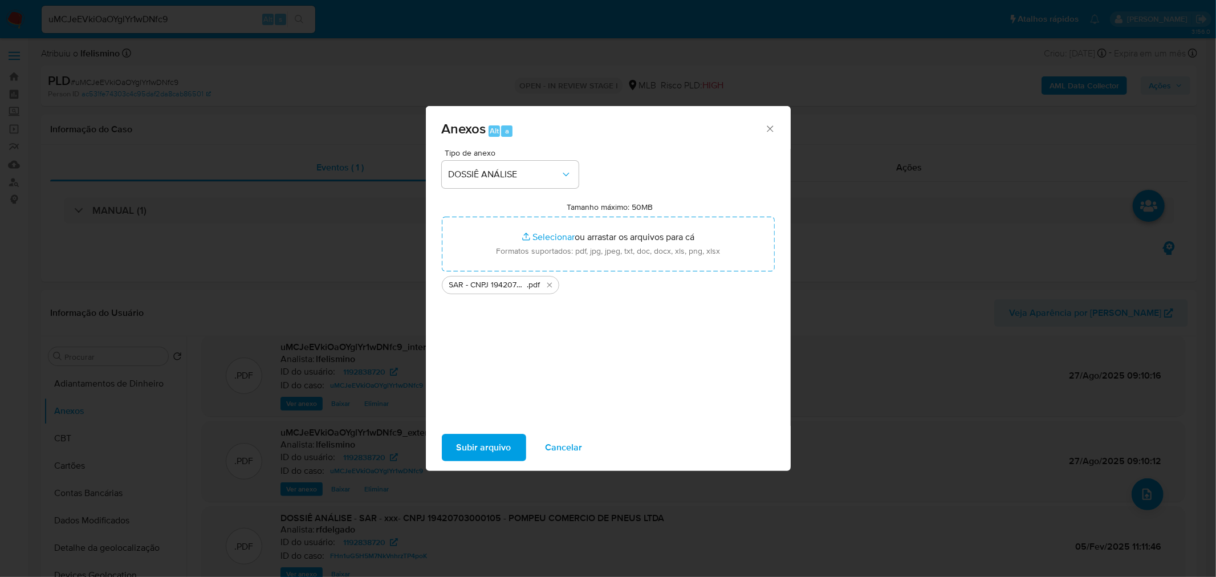
click at [454, 432] on div "Subir arquivo Cancelar" at bounding box center [608, 447] width 365 height 43
click at [454, 442] on button "Subir arquivo" at bounding box center [484, 447] width 84 height 27
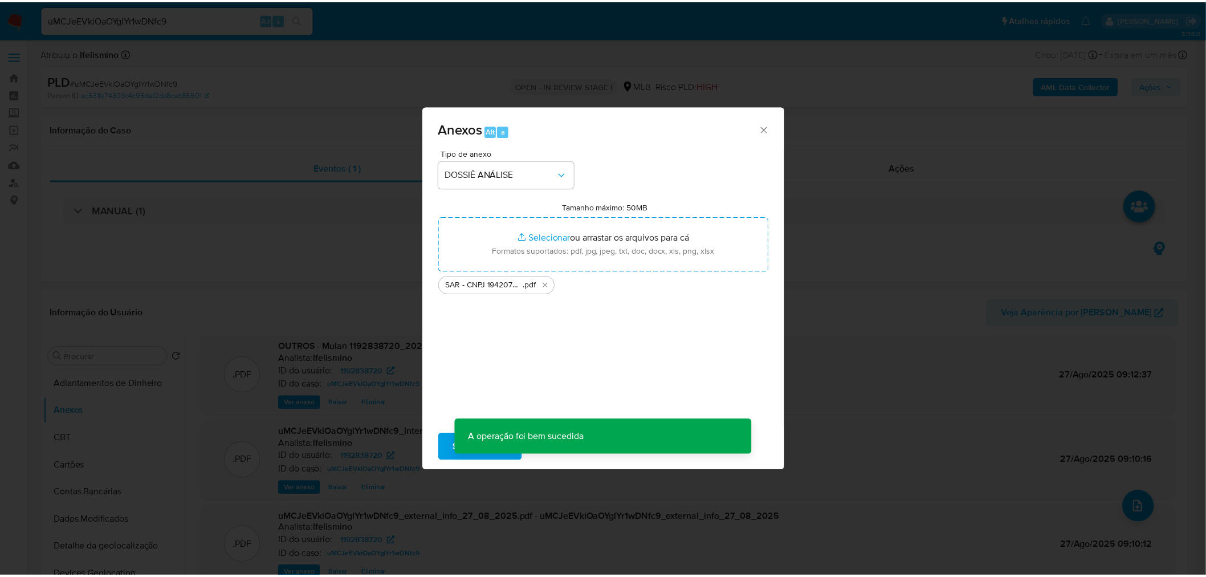
scroll to position [82, 0]
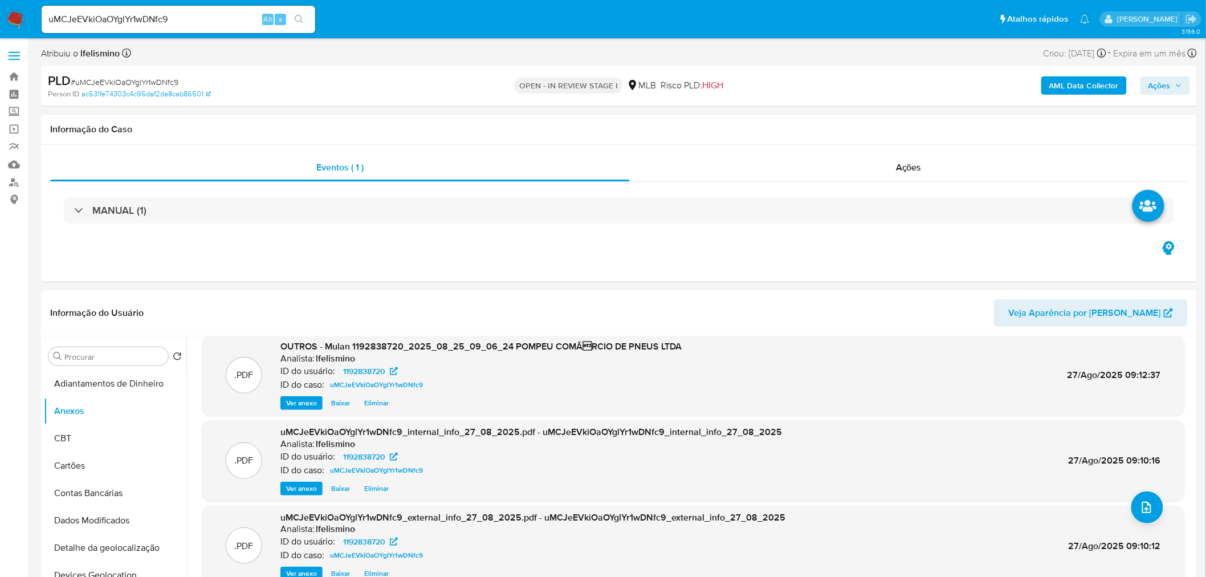
click at [1156, 80] on span "Ações" at bounding box center [1159, 85] width 22 height 18
click at [825, 116] on span "Resolução do caso" at bounding box center [834, 121] width 77 height 13
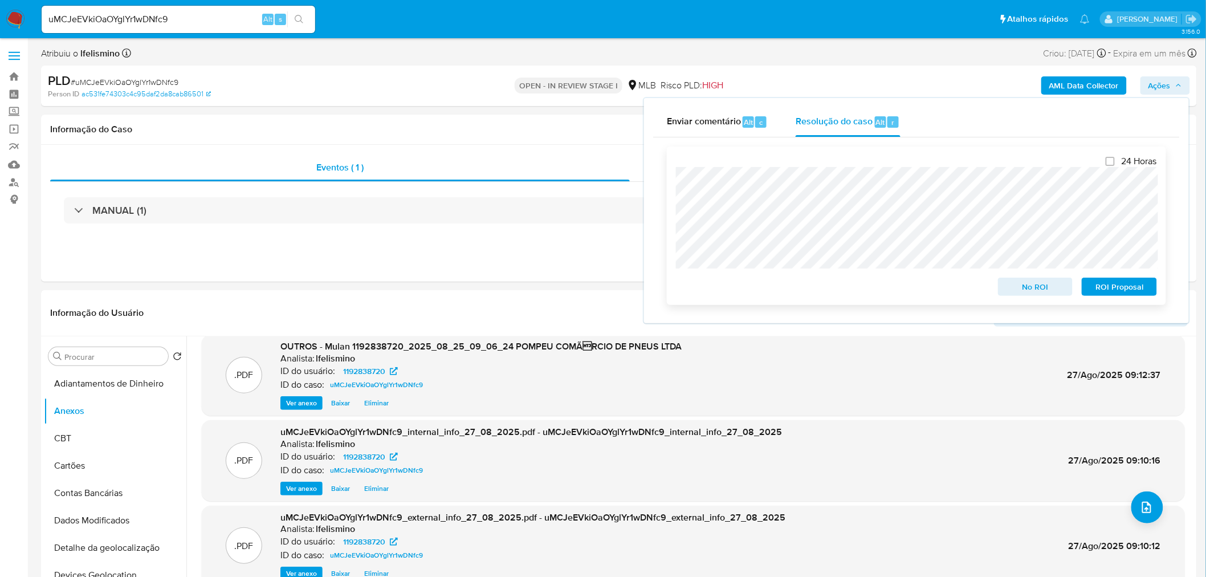
click at [1149, 294] on span "ROI Proposal" at bounding box center [1119, 287] width 59 height 16
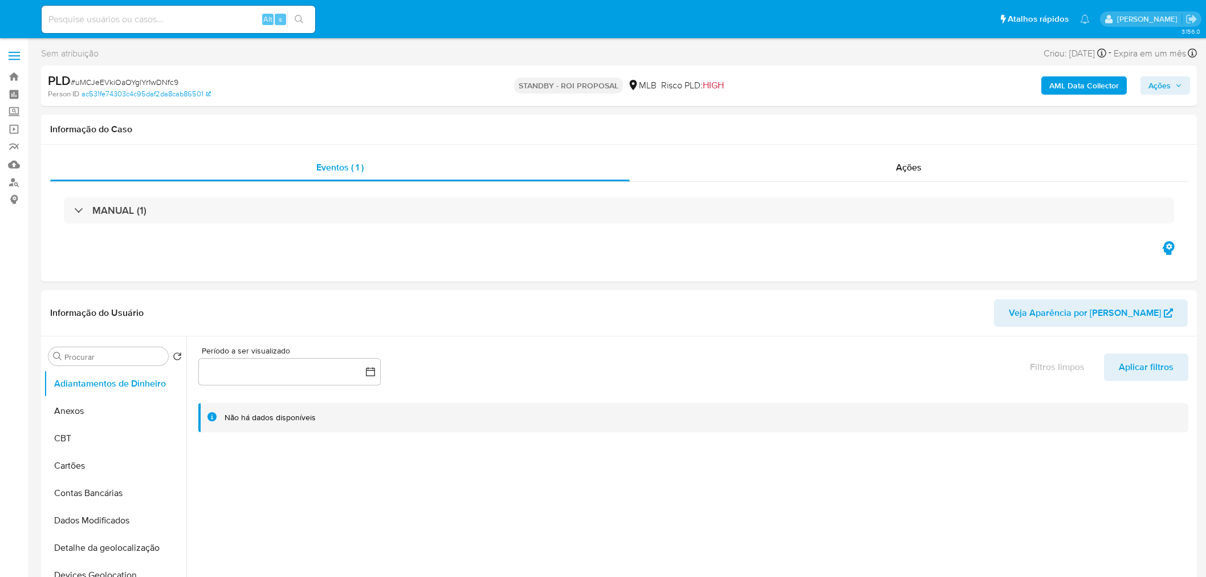
select select "10"
